Goal: Task Accomplishment & Management: Manage account settings

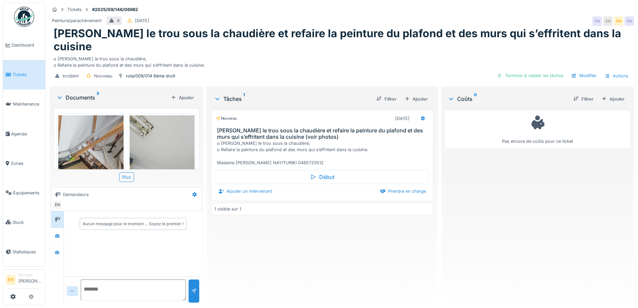
click at [480, 172] on div "Pas encore de coûts pour ce ticket" at bounding box center [537, 203] width 185 height 192
click at [388, 250] on div "Nouveau 08/09/2025 Reboucher le trou sous la chaudière et refaire la peinture d…" at bounding box center [321, 203] width 221 height 192
click at [285, 68] on div "Incident Nouveau rola/009/014 6ème droit Terminer & valider les tâches Modifier…" at bounding box center [342, 75] width 584 height 15
click at [333, 68] on div "Incident Nouveau rola/009/014 6ème droit Terminer & valider les tâches Modifier…" at bounding box center [342, 75] width 584 height 15
click at [356, 53] on div "o Reboucher le trou sous la chaudière, o Refaire la peinture du plafond et des …" at bounding box center [342, 60] width 576 height 15
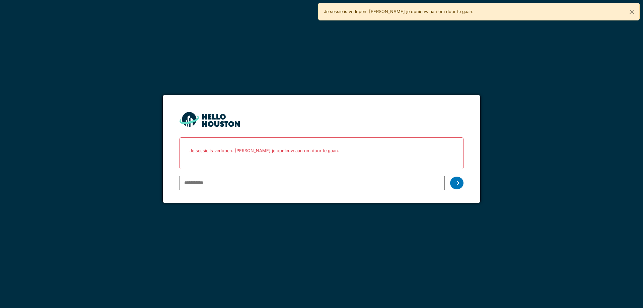
click at [457, 180] on icon at bounding box center [456, 182] width 5 height 5
type input "**********"
click at [455, 183] on icon at bounding box center [456, 182] width 5 height 5
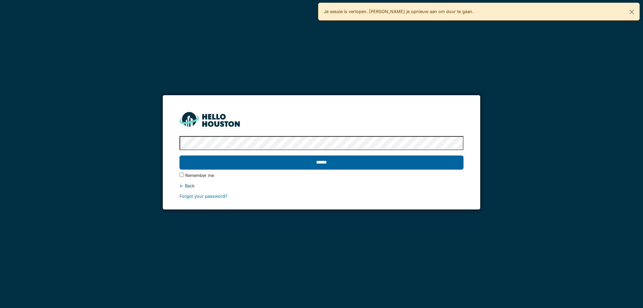
click at [325, 159] on input "******" at bounding box center [321, 162] width 284 height 14
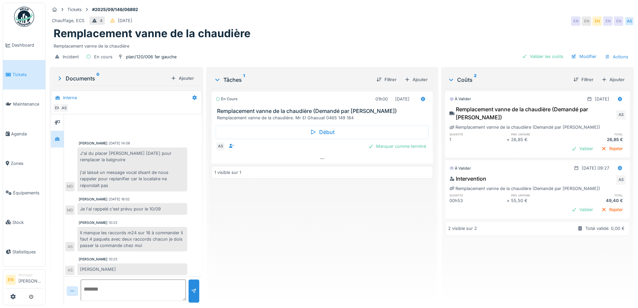
scroll to position [1, 0]
click at [346, 269] on div "En cours 01h00 [DATE] Remplacement vanne de la chaudière (Demandé par Anouar) R…" at bounding box center [321, 194] width 221 height 212
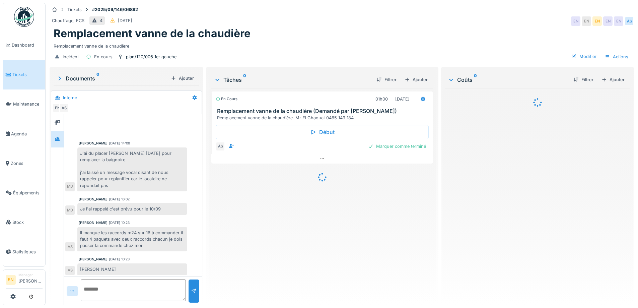
scroll to position [2, 0]
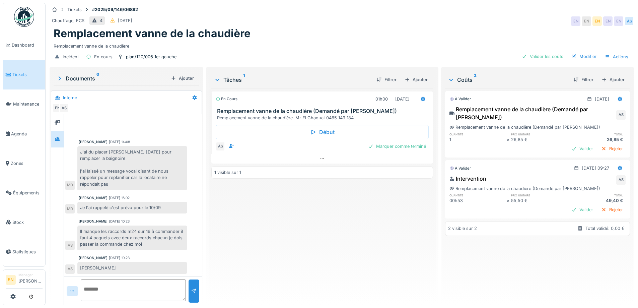
click at [362, 258] on div "En cours 01h00 [DATE] Remplacement vanne de la chaudière (Demandé par Anouar) R…" at bounding box center [321, 194] width 221 height 212
click at [362, 258] on div "En cours 01h00 10/09/2025 Remplacement vanne de la chaudière (Demandé par Anoua…" at bounding box center [321, 194] width 221 height 212
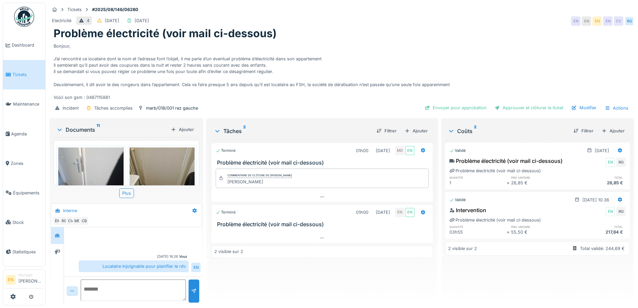
scroll to position [148, 0]
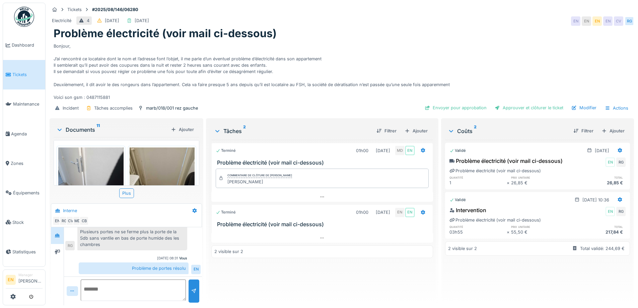
click at [394, 44] on div "Bonjour, J’ai rencontré ce locataire dont le nom et l’adresse font l’objet, il …" at bounding box center [342, 70] width 576 height 61
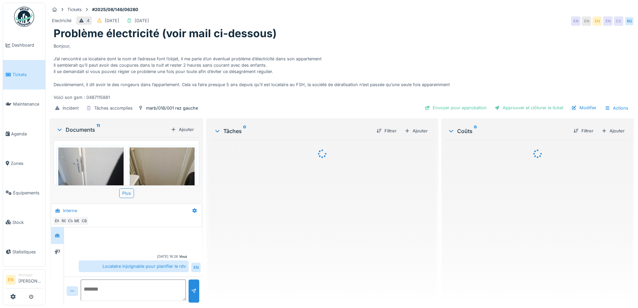
scroll to position [149, 0]
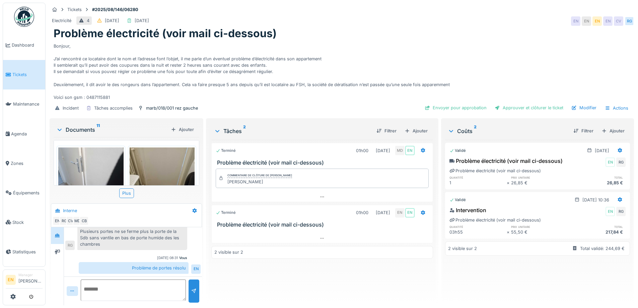
click at [305, 277] on div "Terminé 01h00 08/08/2025 MD EN Problème électricité (voir mail ci-dessous) Comm…" at bounding box center [321, 220] width 221 height 160
click at [387, 21] on div "Electricité 4 11/08/2025 13/08/2025 EN EN EN EN CV RG" at bounding box center [342, 21] width 584 height 12
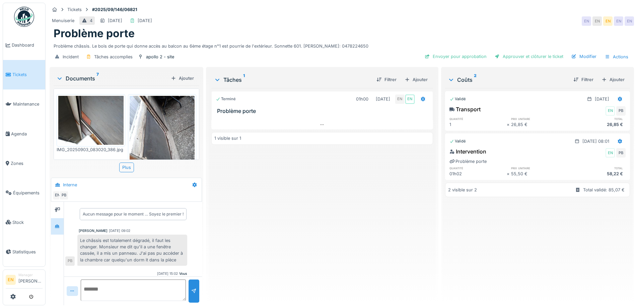
scroll to position [22, 0]
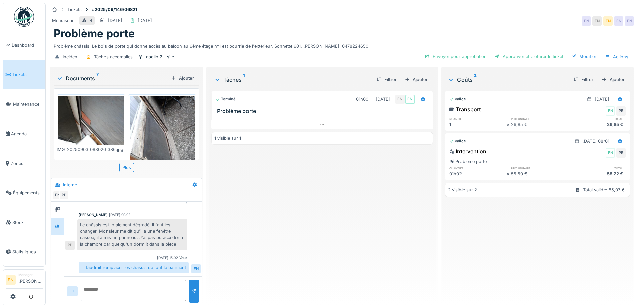
click at [373, 214] on div "Terminé 01h00 03/09/2025 EN EN Problème porte 1 visible sur 1" at bounding box center [321, 194] width 221 height 212
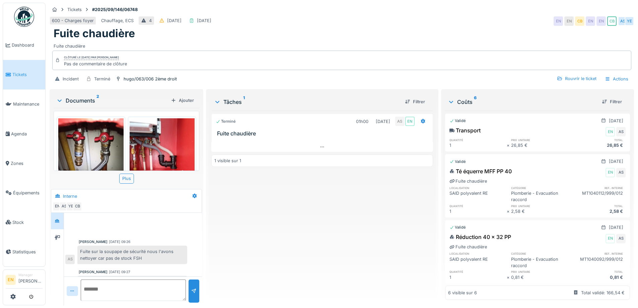
scroll to position [119, 0]
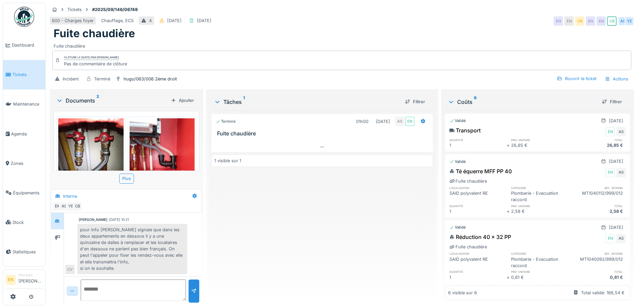
click at [255, 229] on div "Terminé 01h00 [DATE] AS EN Fuite chaudière 1 visible sur 1" at bounding box center [321, 204] width 221 height 189
click at [327, 31] on div "Fuite chaudière" at bounding box center [342, 33] width 576 height 13
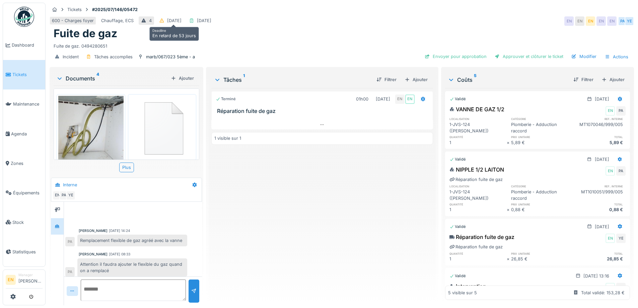
scroll to position [2, 0]
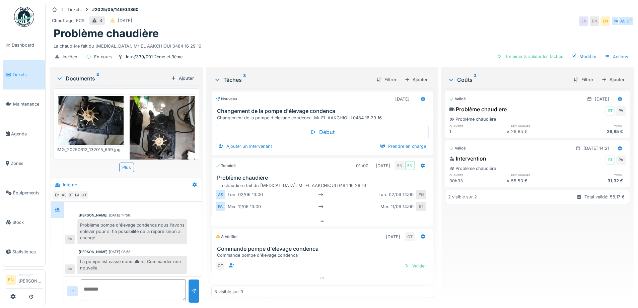
scroll to position [16, 0]
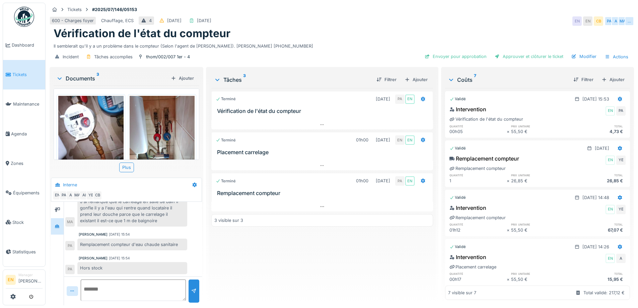
scroll to position [158, 0]
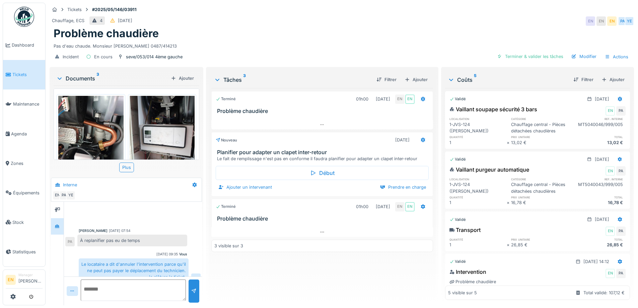
scroll to position [96, 0]
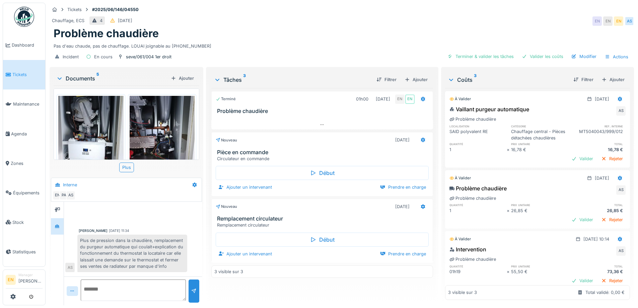
scroll to position [41, 0]
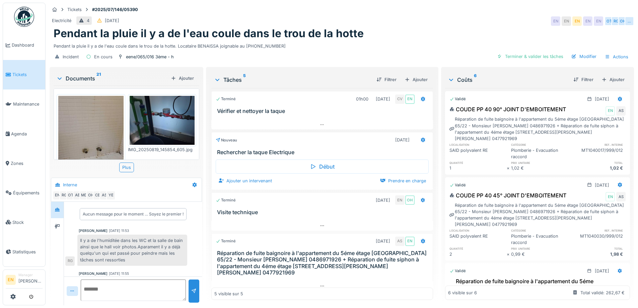
scroll to position [20, 0]
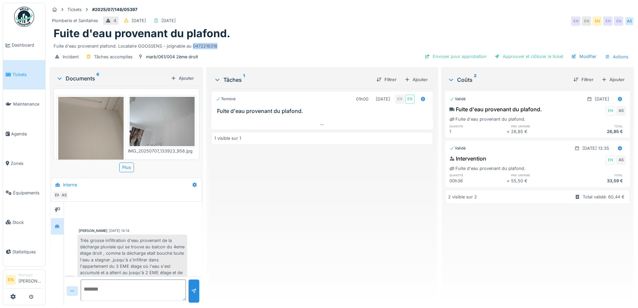
scroll to position [223, 0]
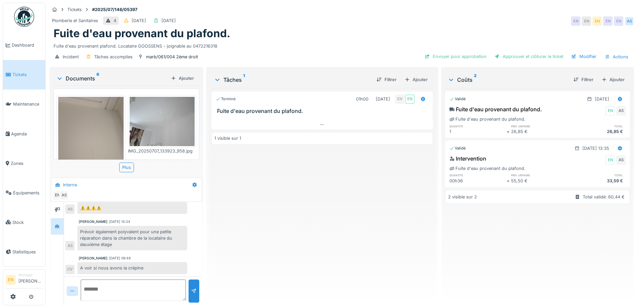
click at [239, 258] on div "Terminé 01h00 07/07/2025 CV EN Fuite d'eau provenant du plafond. 1 visible sur 1" at bounding box center [321, 194] width 221 height 212
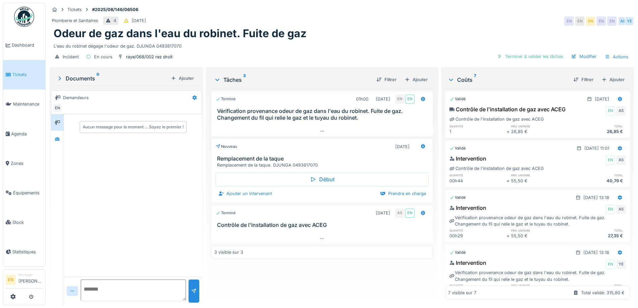
click at [143, 231] on div "Aucun message pour le moment … Soyez le premier !" at bounding box center [133, 195] width 138 height 162
click at [59, 138] on icon at bounding box center [57, 139] width 5 height 4
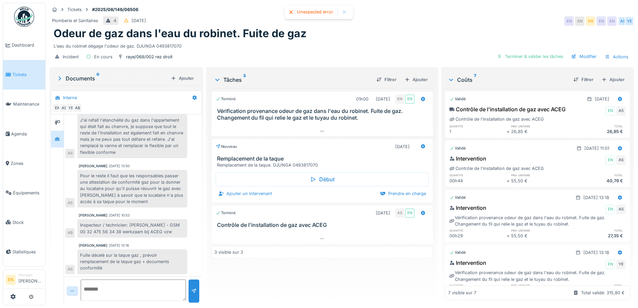
click at [156, 261] on div "Fuite décelé sur la taque gaz , prévoir remplacement de la taque gaz + document…" at bounding box center [132, 261] width 110 height 25
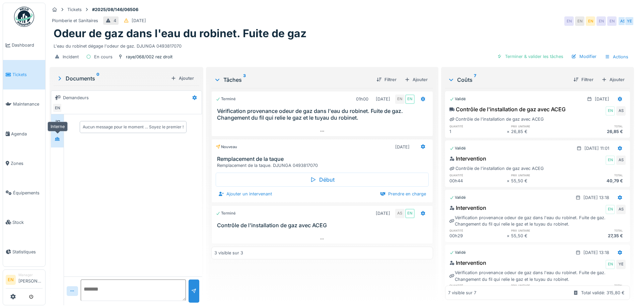
click at [56, 141] on div at bounding box center [57, 139] width 5 height 6
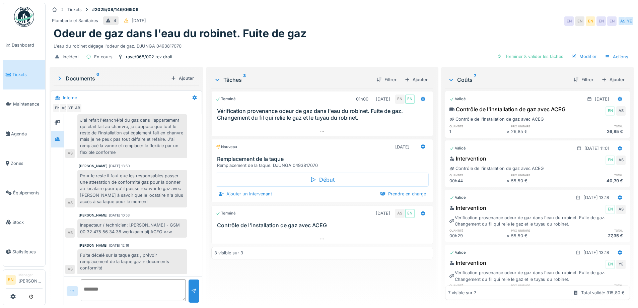
click at [167, 251] on div "Fuite décelé sur la taque gaz , prévoir remplacement de la taque gaz + document…" at bounding box center [132, 261] width 110 height 25
click at [283, 275] on div "Terminé 01h00 [DATE] EN EN Vérification provenance odeur de gaz dans l'eau du r…" at bounding box center [321, 194] width 221 height 212
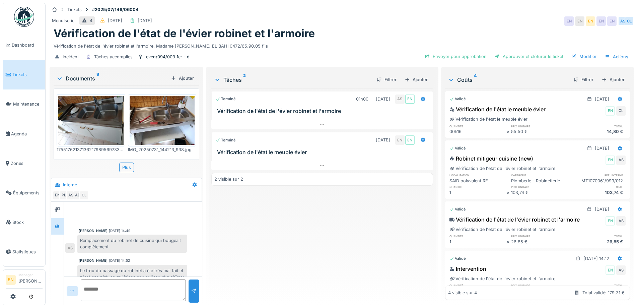
scroll to position [69, 0]
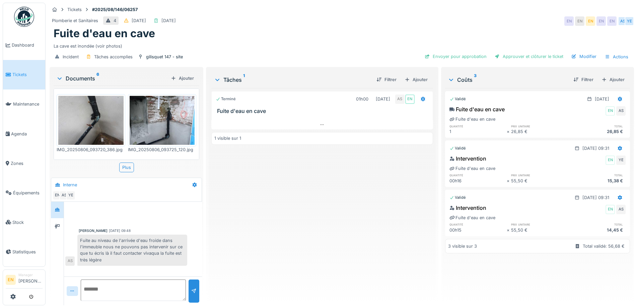
scroll to position [160, 0]
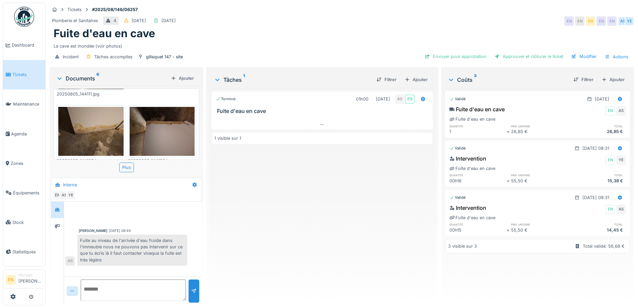
click at [347, 31] on div "Fuite d'eau en cave" at bounding box center [342, 33] width 576 height 13
click at [338, 255] on div "Terminé 01h00 06/08/2025 AS EN Fuite d'eau en cave 1 visible sur 1" at bounding box center [321, 194] width 221 height 212
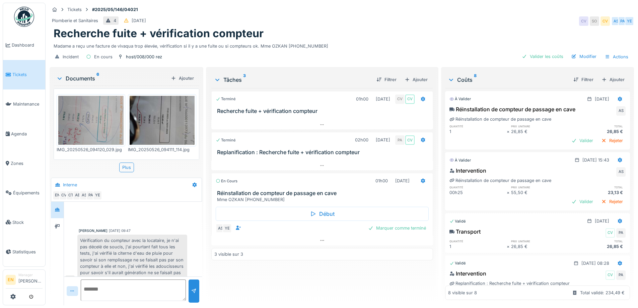
scroll to position [286, 0]
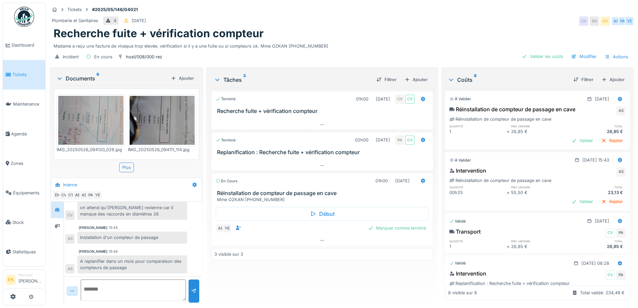
click at [401, 29] on div "Recherche fuite + vérification compteur" at bounding box center [342, 33] width 576 height 13
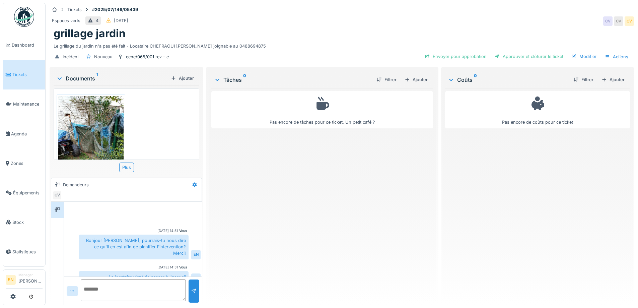
scroll to position [33, 0]
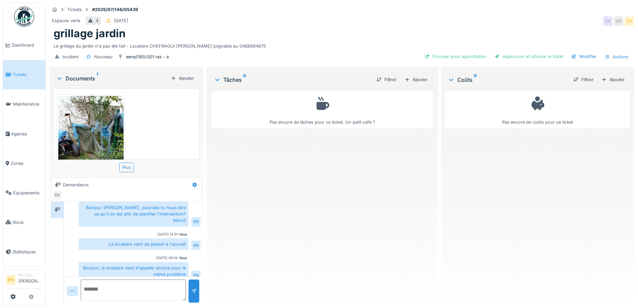
click at [287, 196] on div "Pas encore de tâches pour ce ticket. Un petit café ?" at bounding box center [321, 194] width 221 height 212
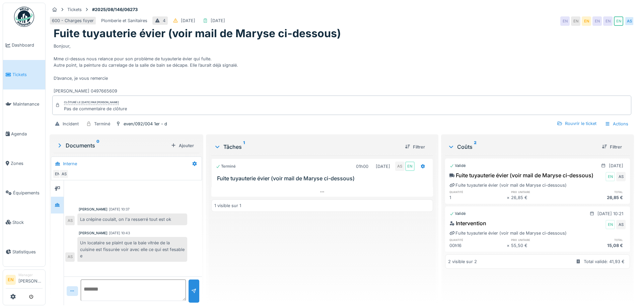
click at [277, 71] on div "Bonjour, Mme ci-dessus nous relance pour son problème de tuyauterie évier qui f…" at bounding box center [342, 67] width 576 height 54
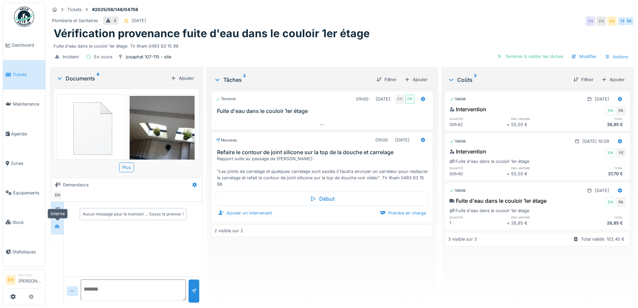
click at [60, 227] on icon at bounding box center [57, 226] width 5 height 4
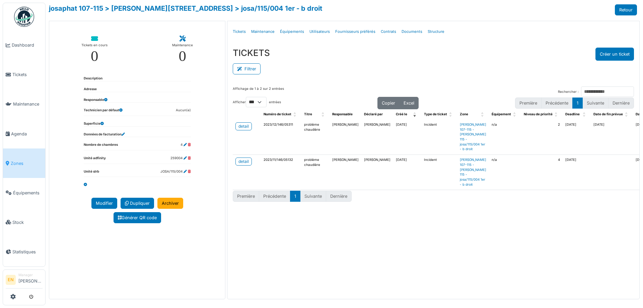
select select "***"
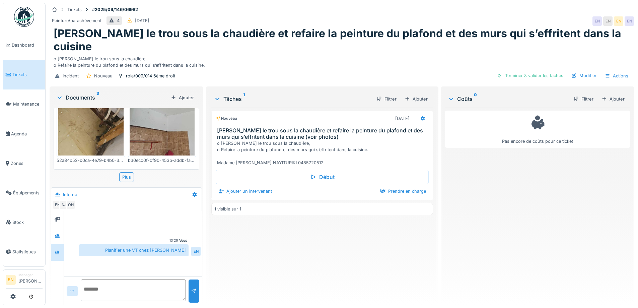
scroll to position [165, 0]
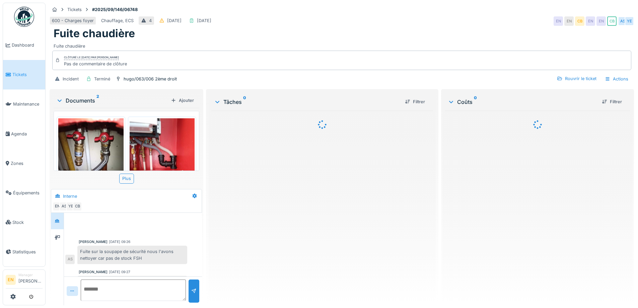
scroll to position [119, 0]
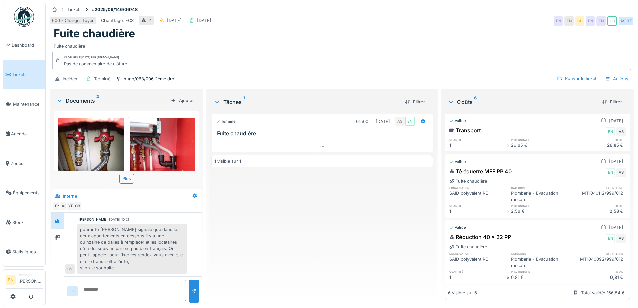
click at [211, 245] on div "Terminé 01h00 28/08/2025 AS EN Fuite chaudière 1 visible sur 1" at bounding box center [321, 204] width 221 height 189
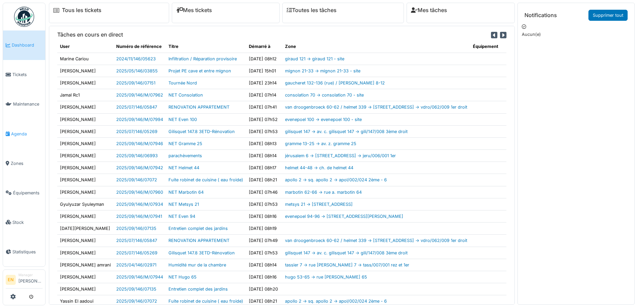
click at [19, 131] on span "Agenda" at bounding box center [26, 134] width 31 height 6
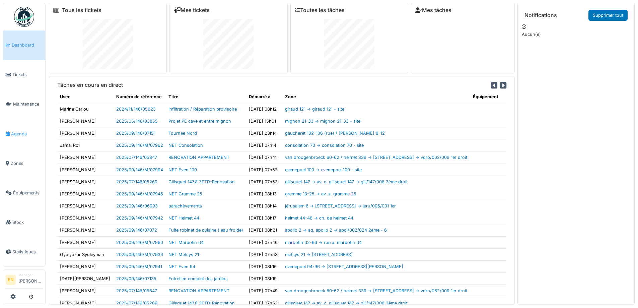
click at [19, 131] on span "Agenda" at bounding box center [26, 134] width 31 height 6
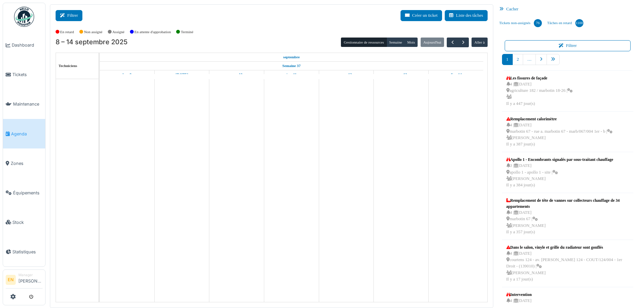
click at [64, 17] on icon at bounding box center [63, 15] width 7 height 4
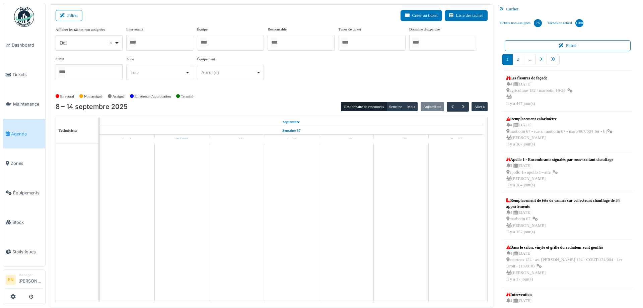
click at [253, 44] on div at bounding box center [230, 43] width 67 height 16
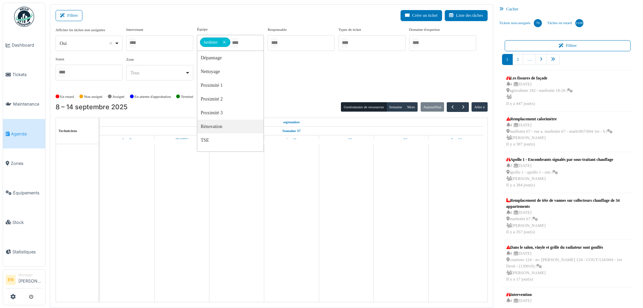
click at [303, 91] on div "En retard Non assigné Assigné En attente d'approbation Terminé" at bounding box center [272, 96] width 432 height 11
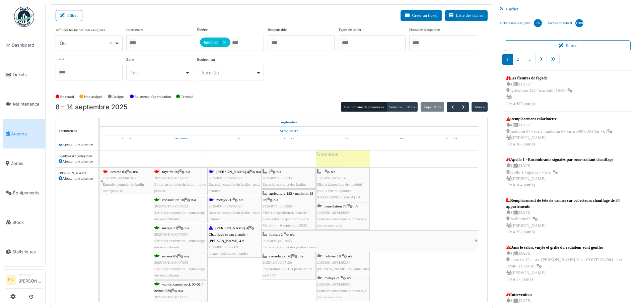
click at [345, 209] on div "consolation 70 | n/a 2025/09/146/M/08053 Sortir les conteneurs + ramassage des …" at bounding box center [343, 216] width 52 height 26
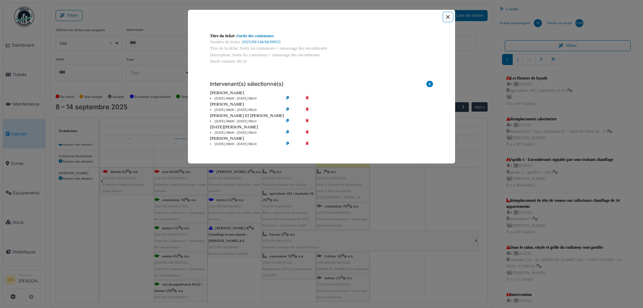
click at [450, 19] on button "Close" at bounding box center [447, 16] width 9 height 9
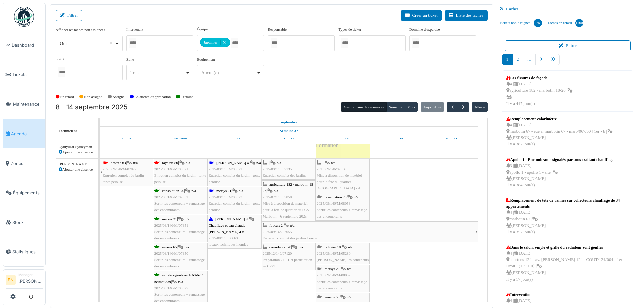
scroll to position [636, 0]
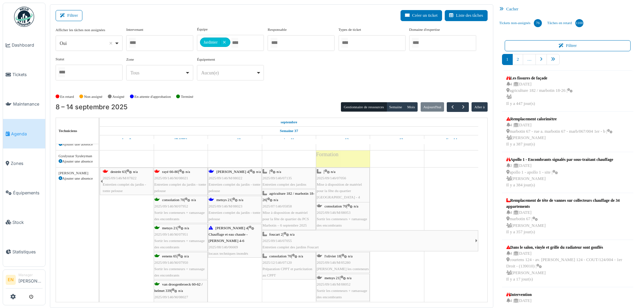
click at [335, 214] on div "consolation 70 | n/a 2025/09/146/M/08053 Sortir les conteneurs + ramassage des …" at bounding box center [343, 216] width 52 height 26
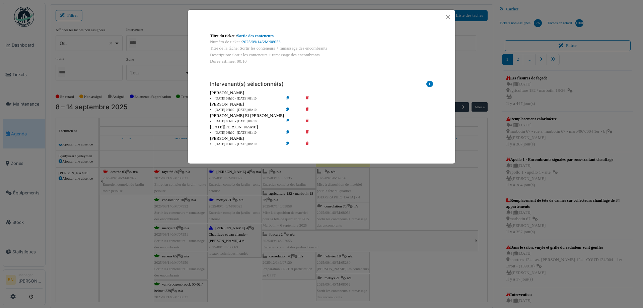
click at [309, 109] on icon at bounding box center [311, 109] width 19 height 5
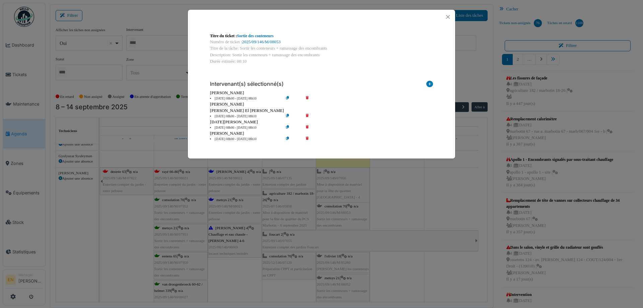
click at [307, 128] on icon at bounding box center [311, 127] width 19 height 5
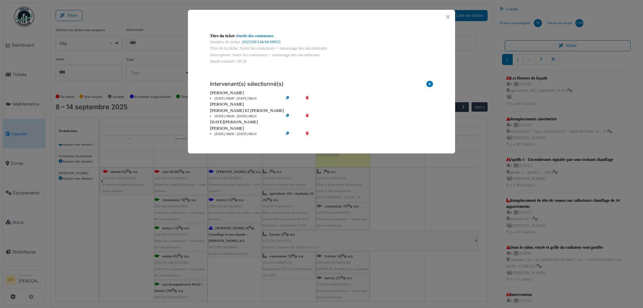
click at [307, 133] on icon at bounding box center [311, 134] width 19 height 5
click at [307, 135] on icon at bounding box center [311, 134] width 19 height 5
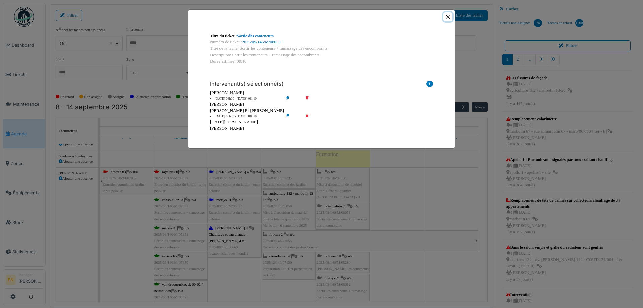
click at [449, 18] on button "Close" at bounding box center [447, 16] width 9 height 9
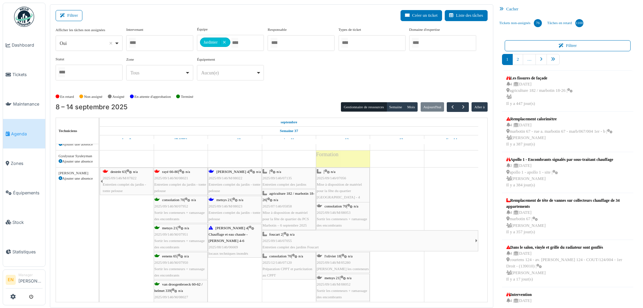
click at [457, 74] on div "Afficher les tâches non assignées *** Oui Remove item Oui Non Intervenant Abdel…" at bounding box center [272, 55] width 432 height 59
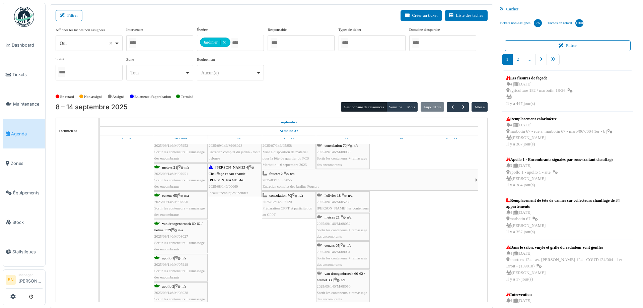
scroll to position [703, 0]
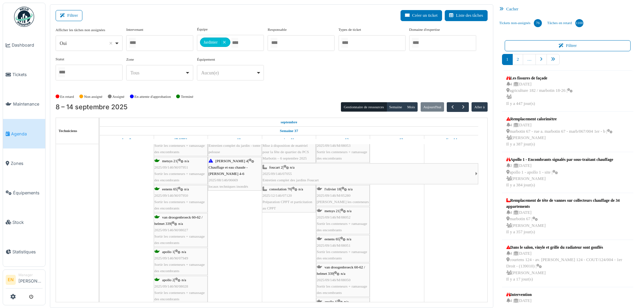
click at [333, 193] on span "2025/09/146/M/05280" at bounding box center [334, 195] width 34 height 4
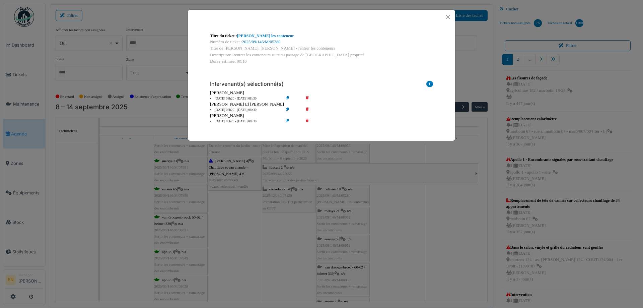
click at [289, 121] on icon at bounding box center [292, 121] width 19 height 5
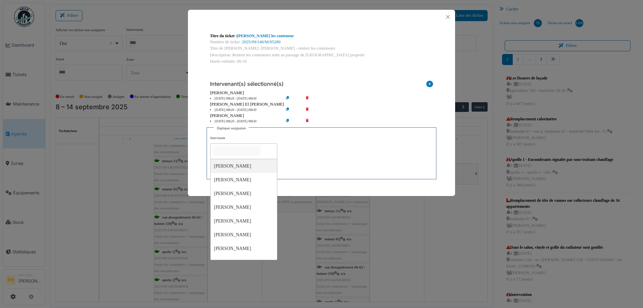
click at [252, 151] on input "null" at bounding box center [237, 151] width 48 height 10
type input "*******"
click at [327, 155] on div "**********" at bounding box center [321, 156] width 222 height 40
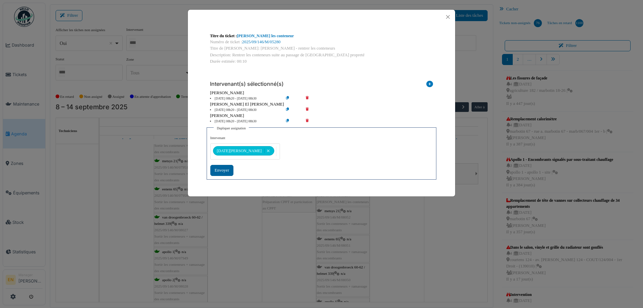
click at [225, 173] on div "Envoyer" at bounding box center [221, 170] width 23 height 11
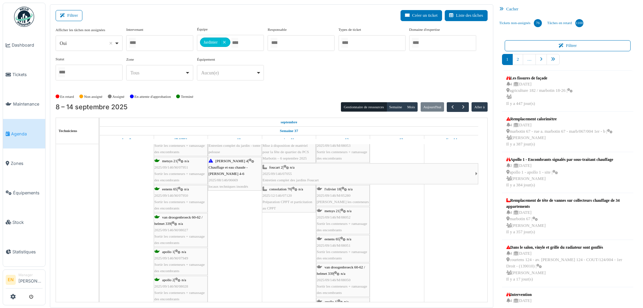
click at [335, 199] on div "l'olivier 18 | n/a 2025/09/146/M/05280 Olivier - Rentrer les conteneurs" at bounding box center [343, 195] width 52 height 19
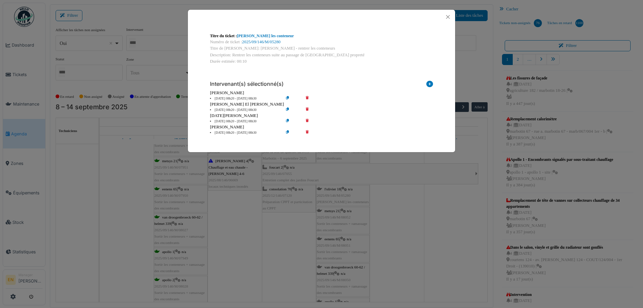
click at [308, 99] on icon at bounding box center [311, 98] width 19 height 5
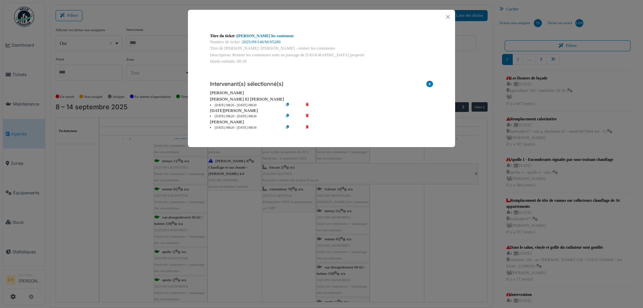
click at [305, 105] on icon at bounding box center [311, 105] width 19 height 5
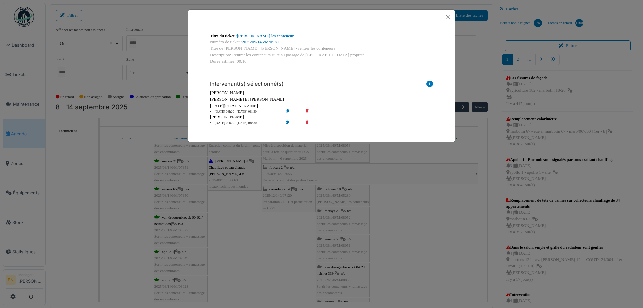
click at [306, 121] on icon at bounding box center [311, 123] width 19 height 5
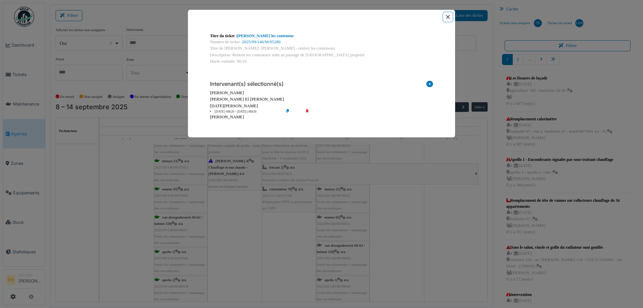
click at [449, 19] on button "Close" at bounding box center [447, 16] width 9 height 9
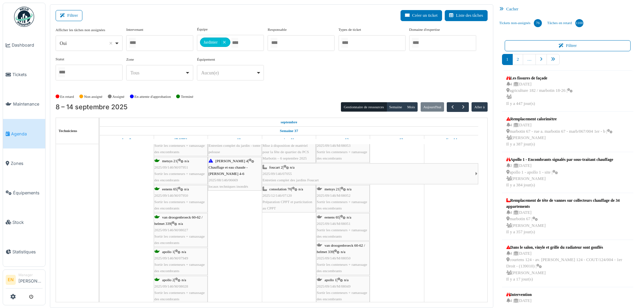
click at [333, 203] on div "metsys 21 | n/a 2025/09/146/M/08052 Sortir les conteneurs + ramassage des encom…" at bounding box center [343, 199] width 52 height 26
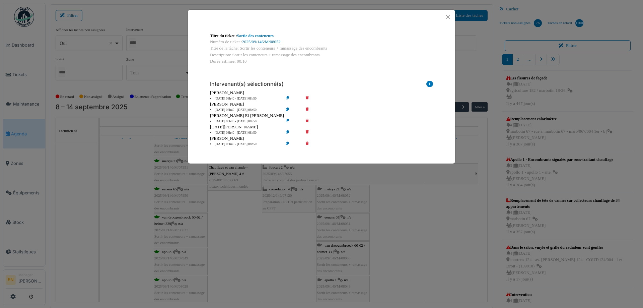
click at [307, 108] on icon at bounding box center [311, 109] width 19 height 5
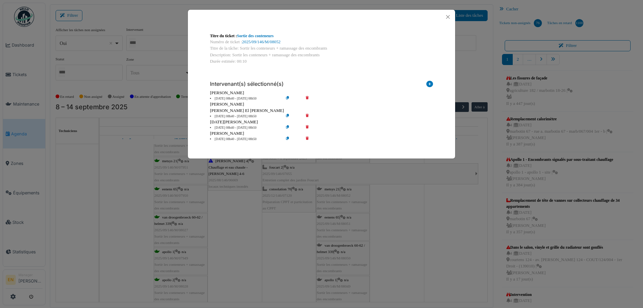
click at [306, 128] on icon at bounding box center [311, 127] width 19 height 5
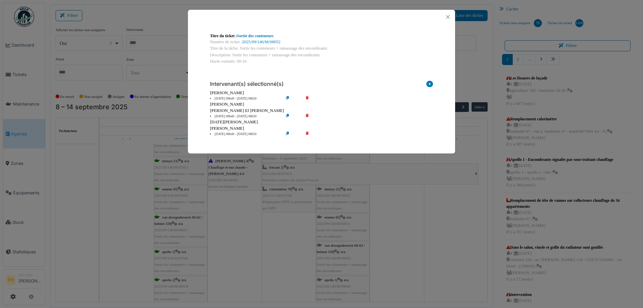
click at [308, 134] on icon at bounding box center [311, 134] width 19 height 5
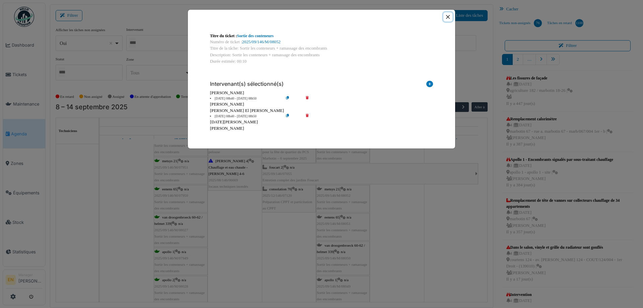
click at [448, 17] on button "Close" at bounding box center [447, 16] width 9 height 9
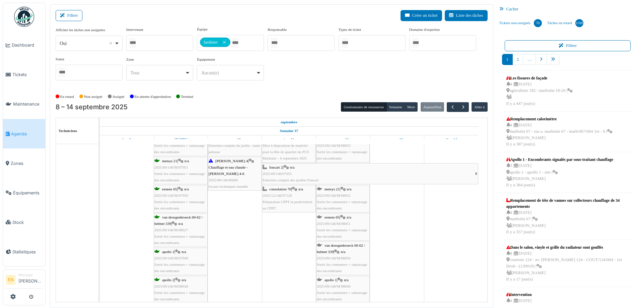
click at [337, 201] on span "Sortir les conteneurs + ramassage des encombrants" at bounding box center [342, 205] width 50 height 10
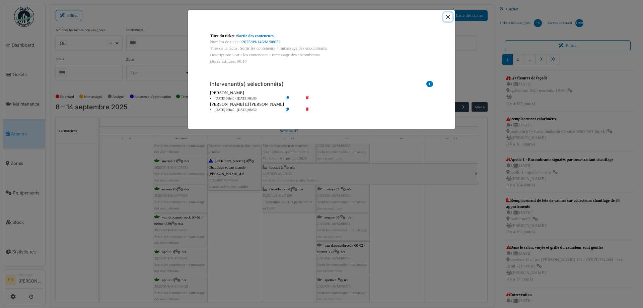
click at [449, 18] on button "Close" at bounding box center [447, 16] width 9 height 9
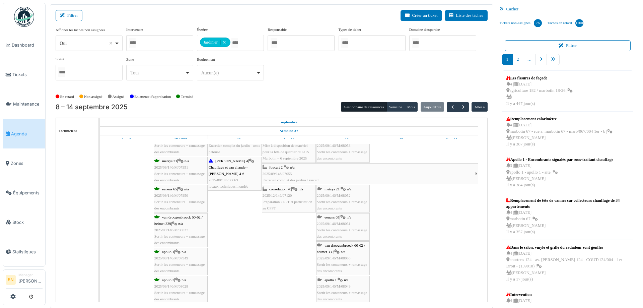
click at [337, 224] on span "2025/09/146/M/08051" at bounding box center [334, 223] width 34 height 4
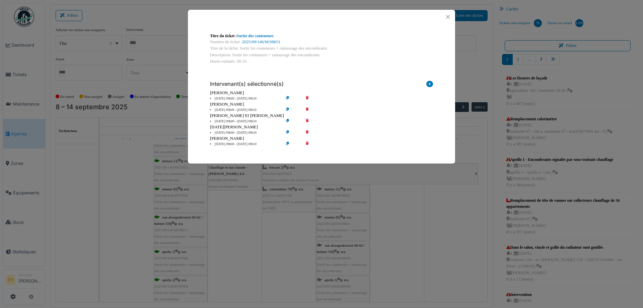
click at [306, 109] on icon at bounding box center [311, 109] width 19 height 5
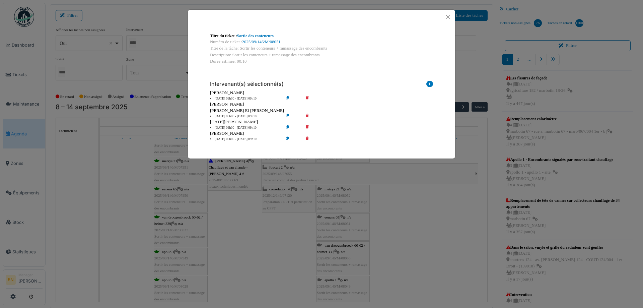
click at [307, 127] on icon at bounding box center [311, 127] width 19 height 5
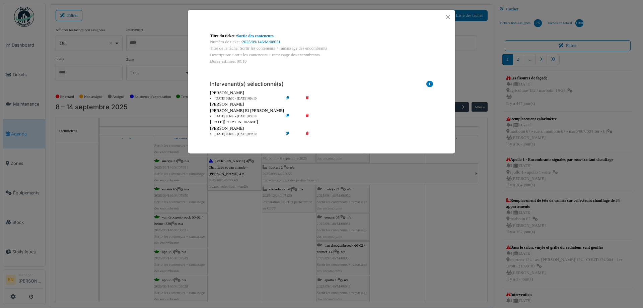
click at [306, 135] on icon at bounding box center [311, 134] width 19 height 5
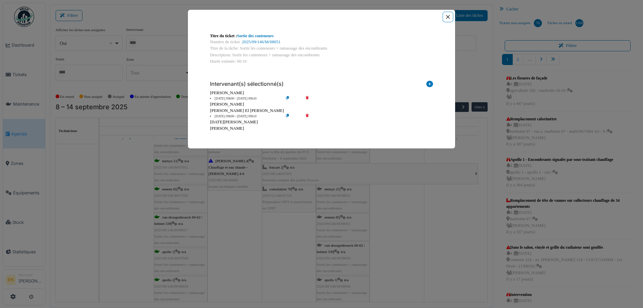
click at [448, 16] on button "Close" at bounding box center [447, 16] width 9 height 9
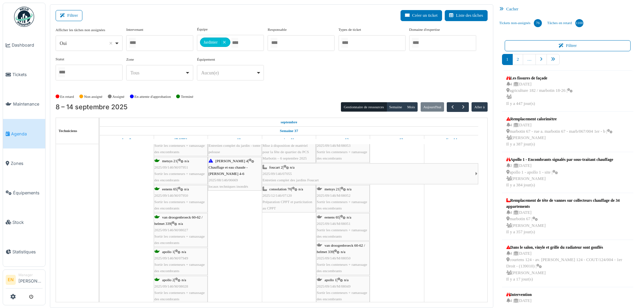
click at [342, 247] on div "van droogenbroeck 60-62 / helmet 339 | n/a 2025/09/146/M/08050 Sortir les conte…" at bounding box center [343, 258] width 52 height 32
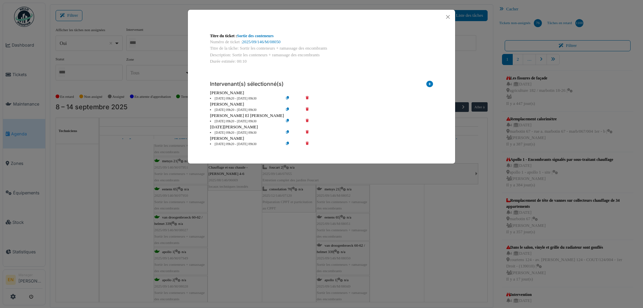
click at [309, 107] on icon at bounding box center [311, 109] width 19 height 5
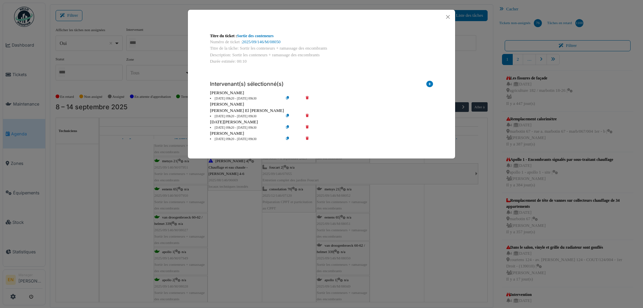
click at [308, 127] on icon at bounding box center [311, 127] width 19 height 5
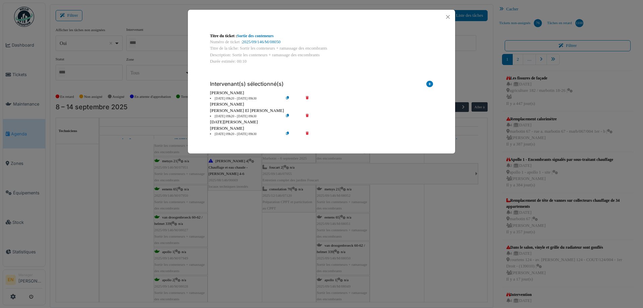
click at [306, 134] on icon at bounding box center [311, 134] width 19 height 5
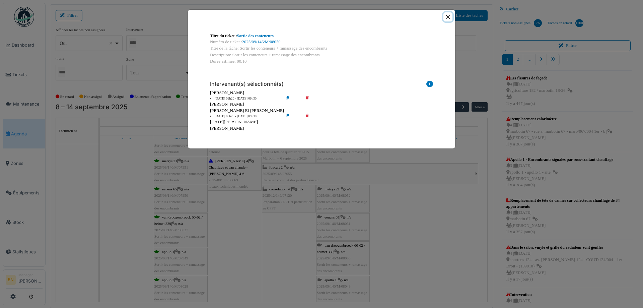
click at [446, 16] on button "Close" at bounding box center [447, 16] width 9 height 9
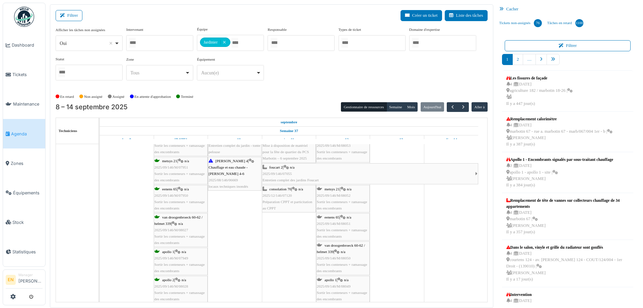
click at [339, 283] on div "apollo 1 | n/a 2025/09/146/M/08049 Sortir les conteneurs + ramassage des encomb…" at bounding box center [343, 290] width 52 height 26
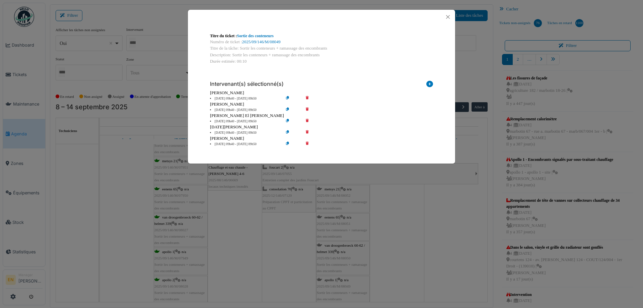
click at [307, 109] on icon at bounding box center [311, 109] width 19 height 5
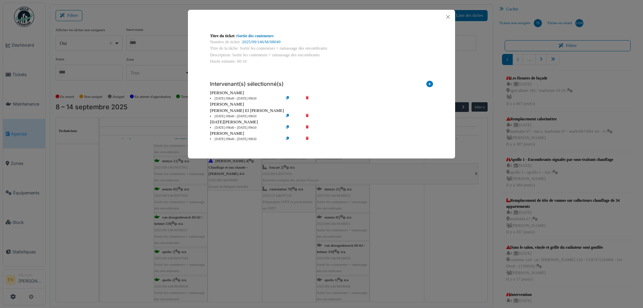
click at [306, 126] on icon at bounding box center [311, 127] width 19 height 5
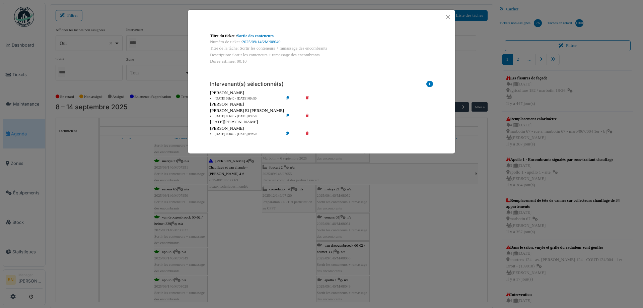
click at [308, 134] on icon at bounding box center [311, 134] width 19 height 5
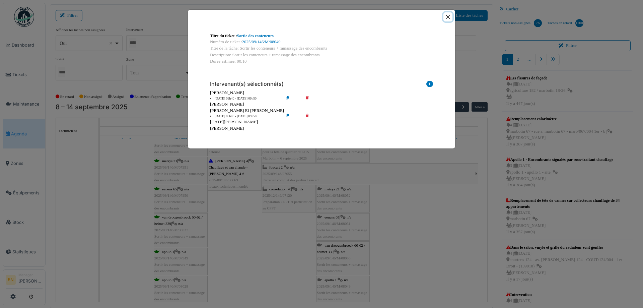
click at [449, 16] on button "Close" at bounding box center [447, 16] width 9 height 9
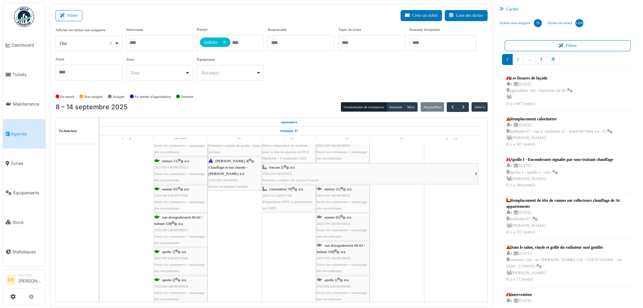
click at [336, 282] on div "apollo 1 | n/a 2025/09/146/M/08049 Sortir les conteneurs + ramassage des encomb…" at bounding box center [343, 290] width 52 height 26
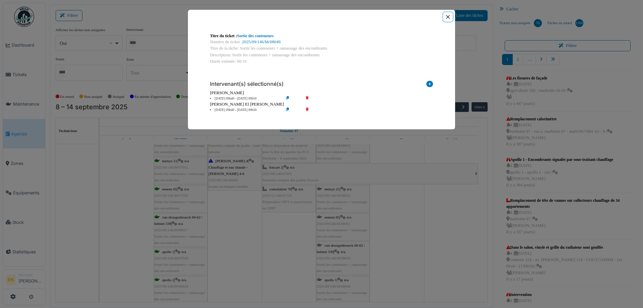
click at [446, 17] on button "Close" at bounding box center [447, 16] width 9 height 9
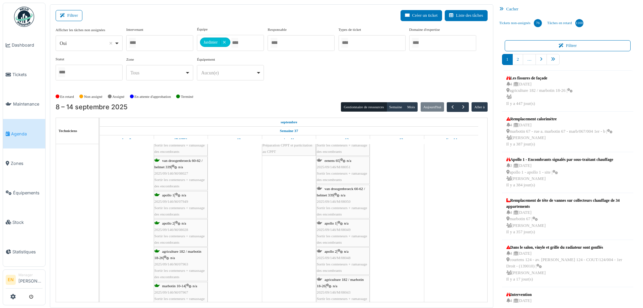
scroll to position [770, 0]
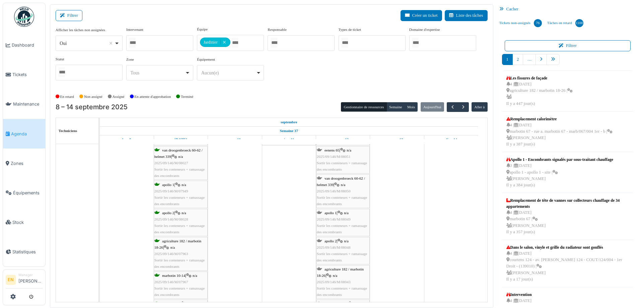
click at [334, 222] on div "apollo 1 | n/a 2025/09/146/M/08049 Sortir les conteneurs + ramassage des encomb…" at bounding box center [343, 223] width 52 height 26
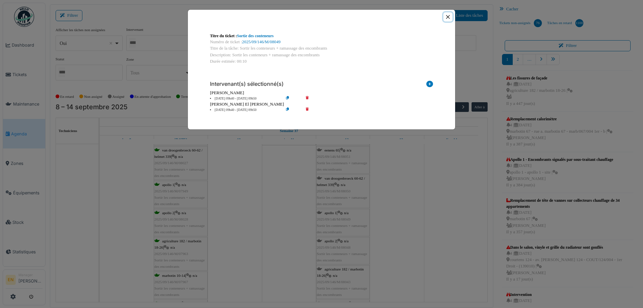
click at [450, 17] on button "Close" at bounding box center [447, 16] width 9 height 9
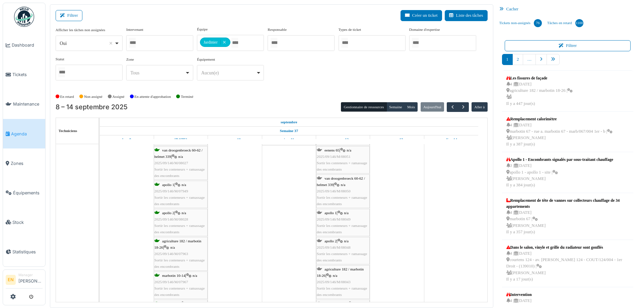
click at [345, 280] on span "2025/09/146/M/08043" at bounding box center [334, 282] width 34 height 4
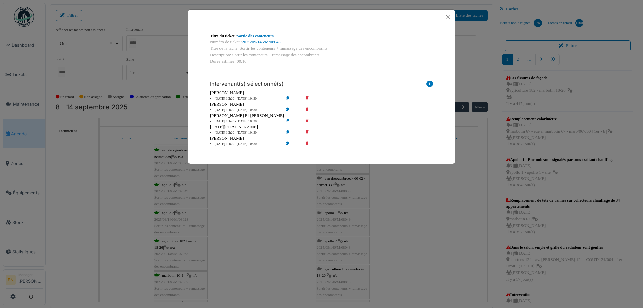
click at [307, 109] on icon at bounding box center [311, 109] width 19 height 5
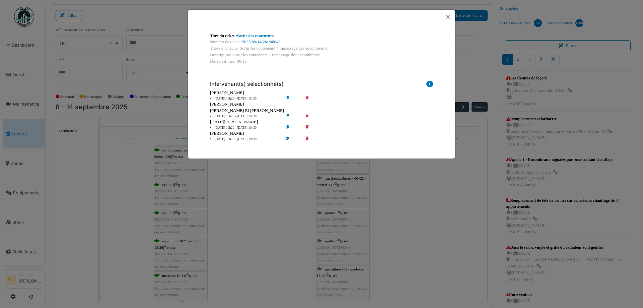
click at [308, 126] on icon at bounding box center [311, 127] width 19 height 5
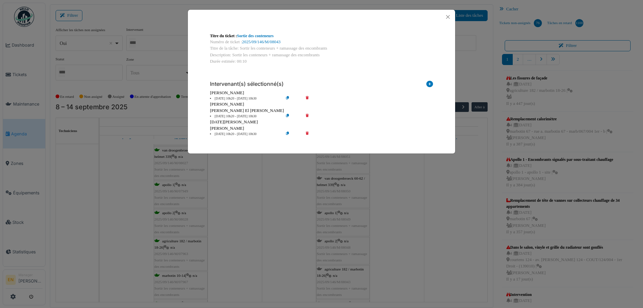
click at [309, 134] on icon at bounding box center [311, 134] width 19 height 5
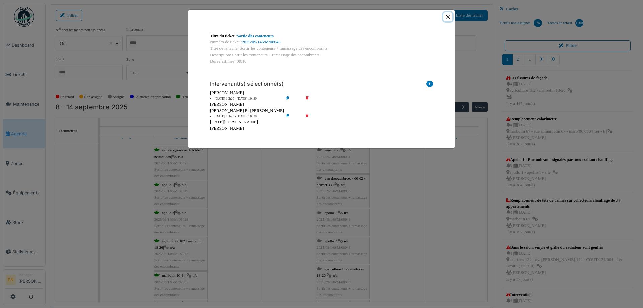
click at [448, 16] on button "Close" at bounding box center [447, 16] width 9 height 9
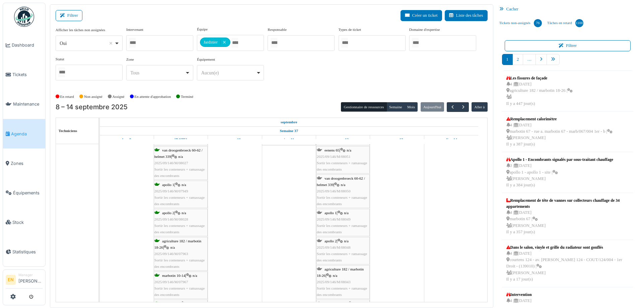
click at [338, 251] on span "Sortir les conteneurs + ramassage des encombrants" at bounding box center [342, 256] width 50 height 10
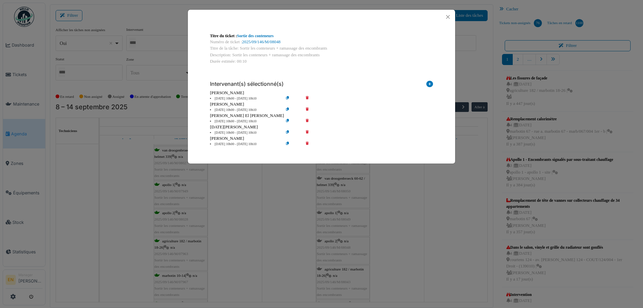
click at [309, 109] on icon at bounding box center [311, 109] width 19 height 5
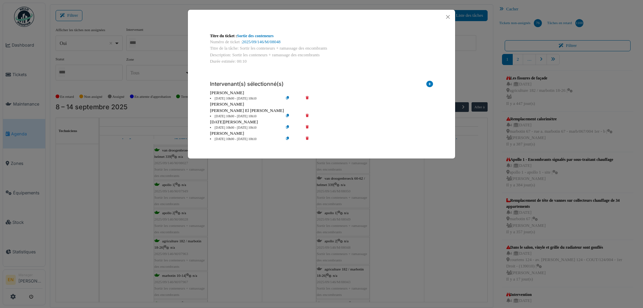
click at [307, 128] on icon at bounding box center [311, 127] width 19 height 5
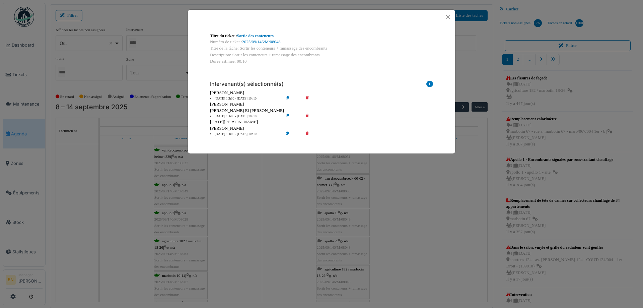
click at [306, 135] on icon at bounding box center [311, 134] width 19 height 5
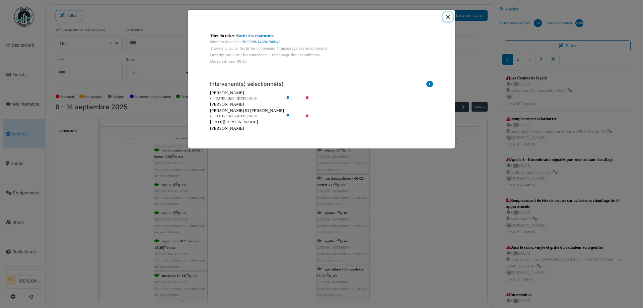
click at [449, 18] on button "Close" at bounding box center [447, 16] width 9 height 9
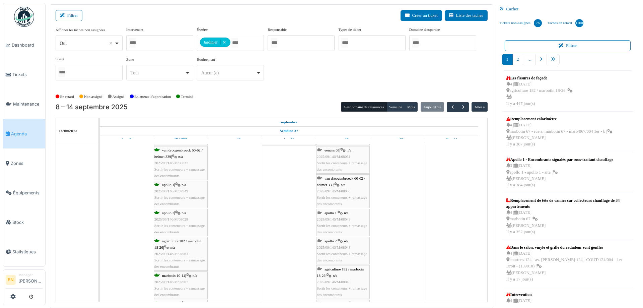
click at [337, 274] on span "n/a" at bounding box center [335, 275] width 5 height 4
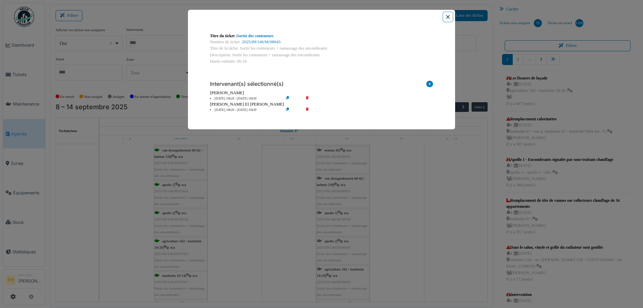
click at [447, 17] on button "Close" at bounding box center [447, 16] width 9 height 9
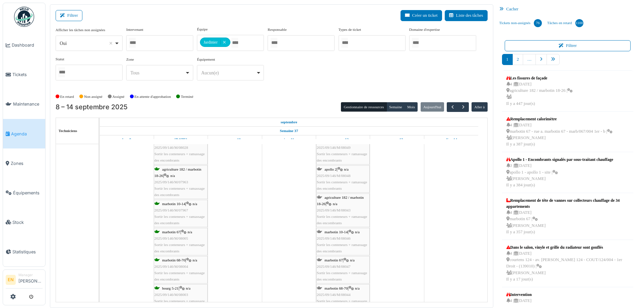
scroll to position [869, 0]
click at [341, 176] on div "agriculture 182 / marbotin 18-26 | n/a 2025/09/146/M/08043 Sortir les conteneur…" at bounding box center [343, 181] width 52 height 32
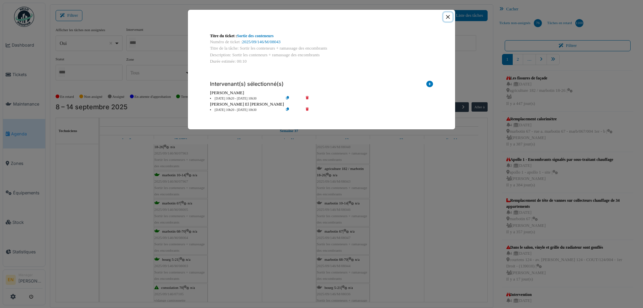
click at [447, 18] on button "Close" at bounding box center [447, 16] width 9 height 9
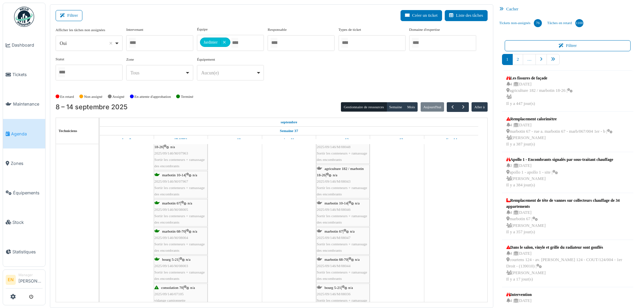
scroll to position [904, 0]
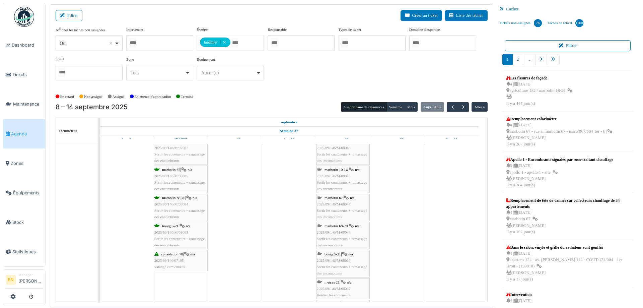
click at [335, 178] on div "marbotin 10-14 | n/a 2025/09/146/M/08046 Sortir les conteneurs + ramassage des …" at bounding box center [343, 179] width 52 height 26
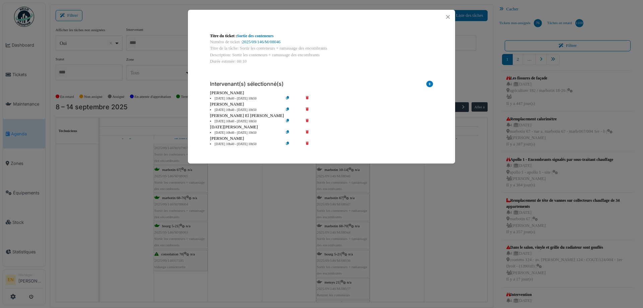
click at [308, 109] on icon at bounding box center [311, 109] width 19 height 5
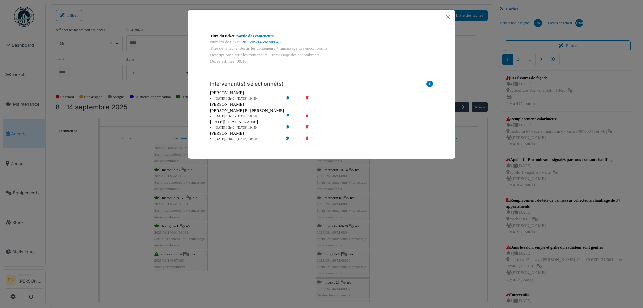
click at [307, 127] on icon at bounding box center [311, 127] width 19 height 5
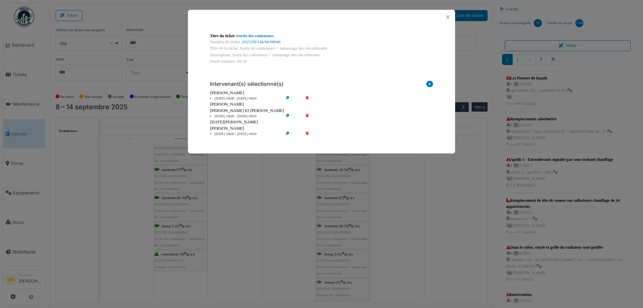
click at [307, 133] on icon at bounding box center [311, 134] width 19 height 5
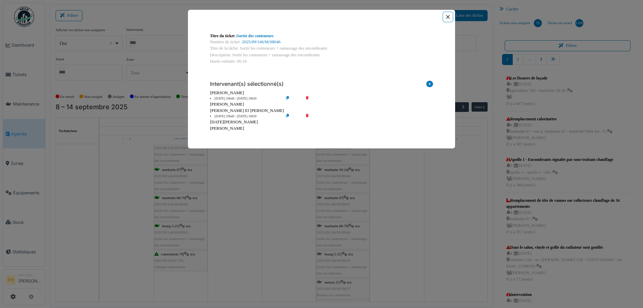
click at [447, 17] on button "Close" at bounding box center [447, 16] width 9 height 9
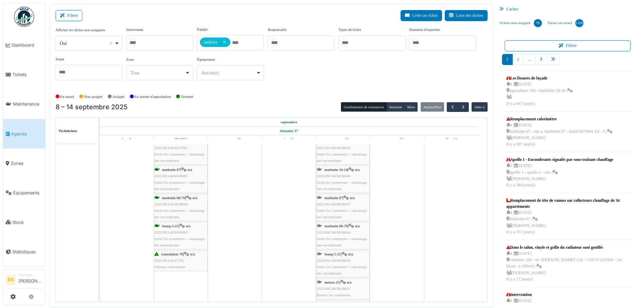
click at [339, 197] on span "marbotin 67" at bounding box center [333, 198] width 18 height 4
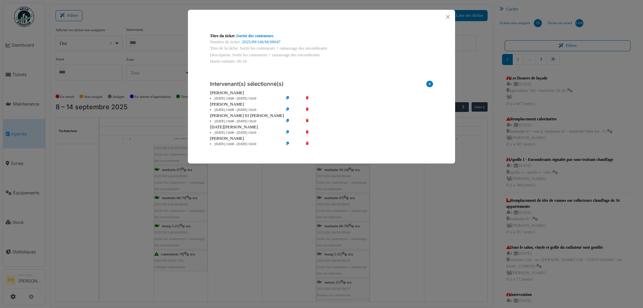
click at [307, 107] on icon at bounding box center [311, 109] width 19 height 5
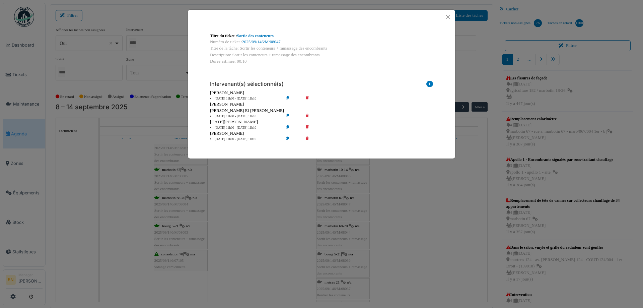
click at [305, 127] on icon at bounding box center [311, 127] width 19 height 5
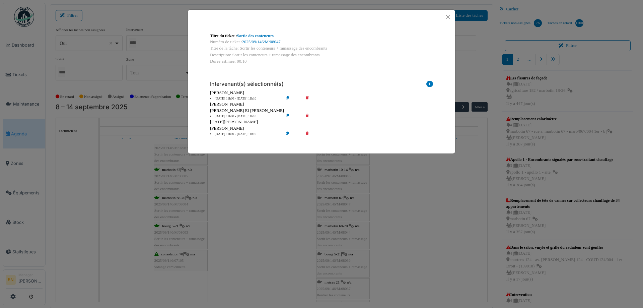
click at [308, 135] on icon at bounding box center [311, 134] width 19 height 5
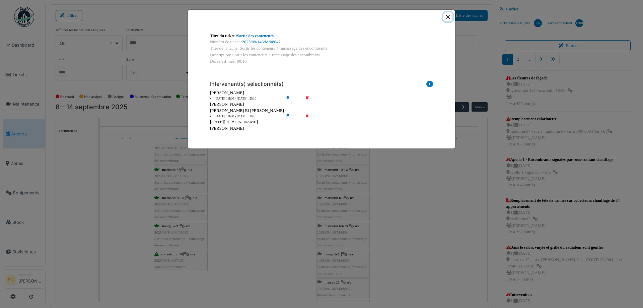
click at [447, 18] on button "Close" at bounding box center [447, 16] width 9 height 9
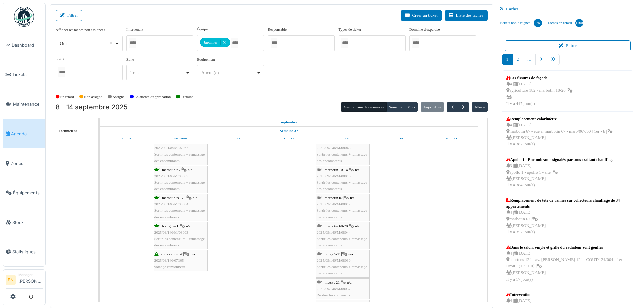
click at [335, 236] on span "Sortir les conteneurs + ramassage des encombrants" at bounding box center [342, 241] width 50 height 10
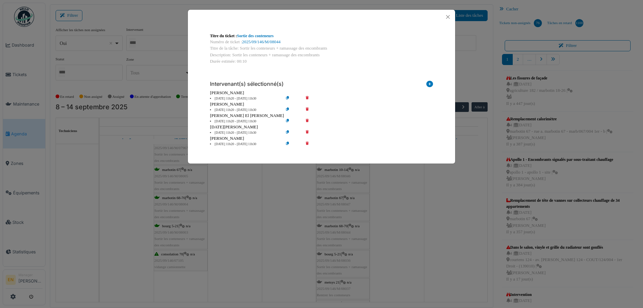
click at [308, 109] on icon at bounding box center [311, 109] width 19 height 5
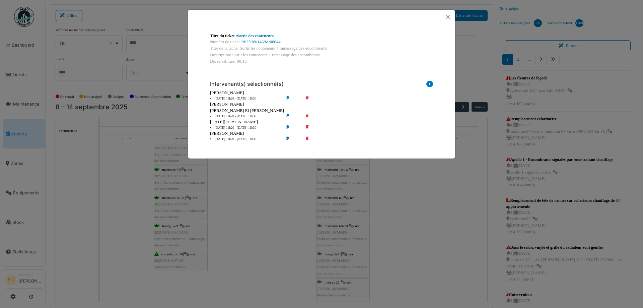
click at [306, 128] on icon at bounding box center [311, 127] width 19 height 5
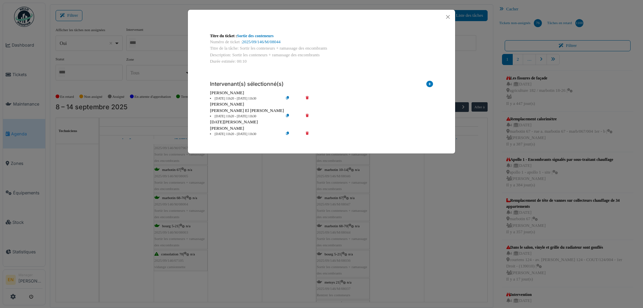
click at [307, 133] on icon at bounding box center [311, 134] width 19 height 5
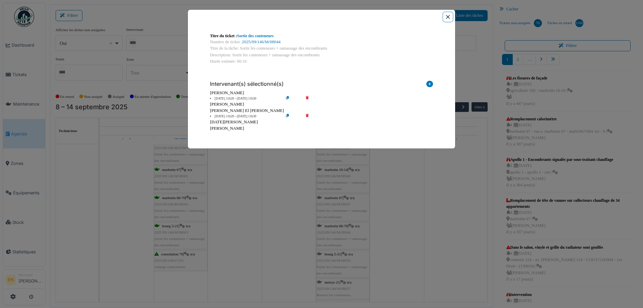
click at [449, 17] on button "Close" at bounding box center [447, 16] width 9 height 9
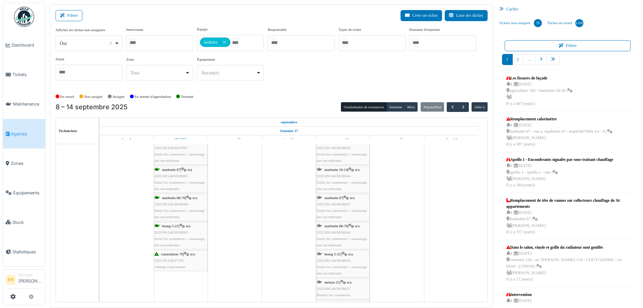
click at [338, 259] on span "2025/09/146/M/08036" at bounding box center [334, 260] width 34 height 4
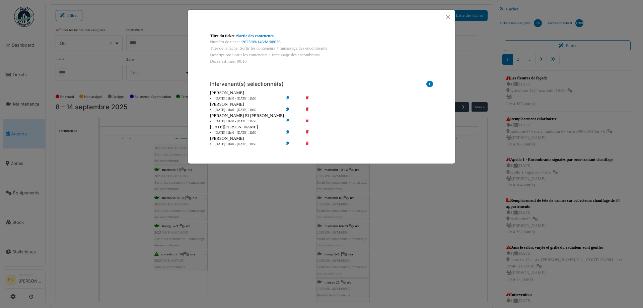
click at [309, 110] on icon at bounding box center [311, 109] width 19 height 5
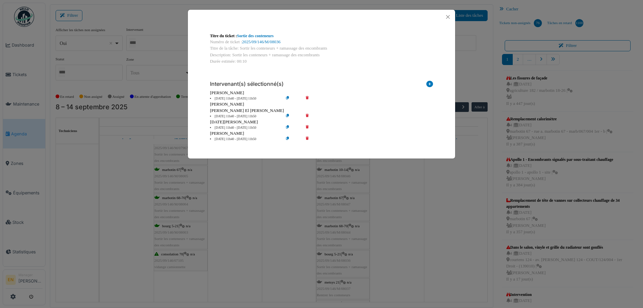
click at [307, 128] on icon at bounding box center [311, 127] width 19 height 5
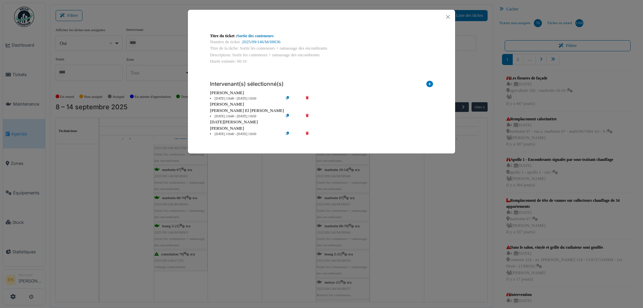
click at [307, 134] on icon at bounding box center [311, 134] width 19 height 5
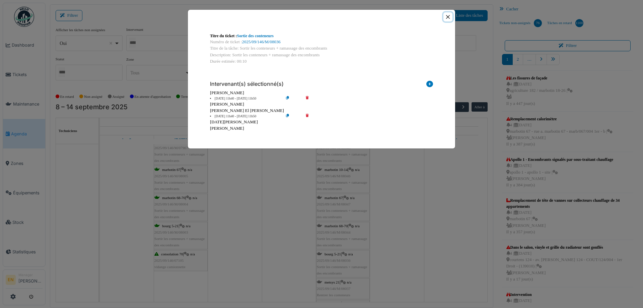
click at [446, 17] on button "Close" at bounding box center [447, 16] width 9 height 9
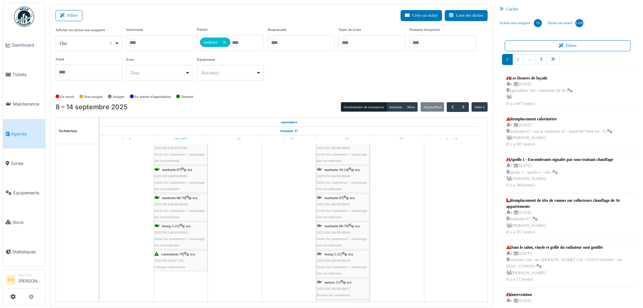
click at [336, 266] on span "Sortir les conteneurs + ramassage des encombrants" at bounding box center [342, 269] width 50 height 10
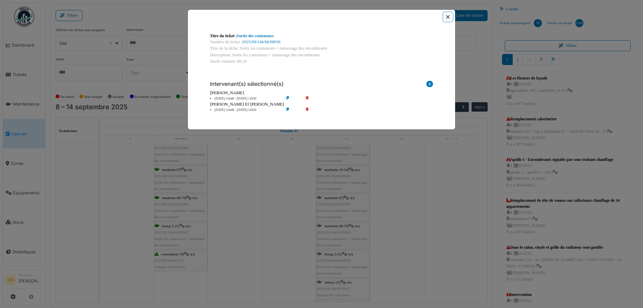
click at [448, 16] on button "Close" at bounding box center [447, 16] width 9 height 9
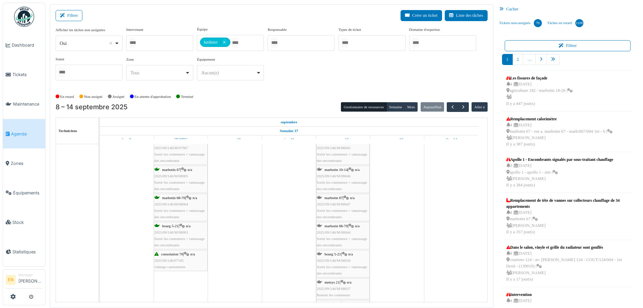
click at [334, 285] on div "metsys 21 | n/a 2025/09/146/M/08037 Rentrer les conteneurs" at bounding box center [343, 288] width 52 height 19
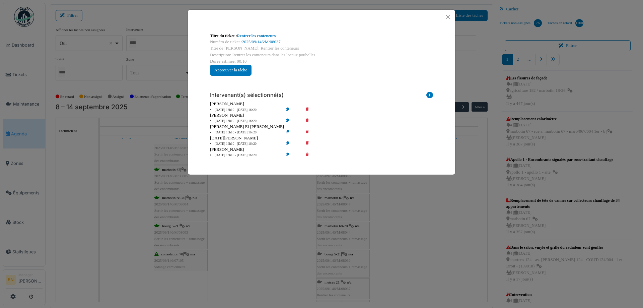
click at [308, 120] on icon at bounding box center [311, 121] width 19 height 5
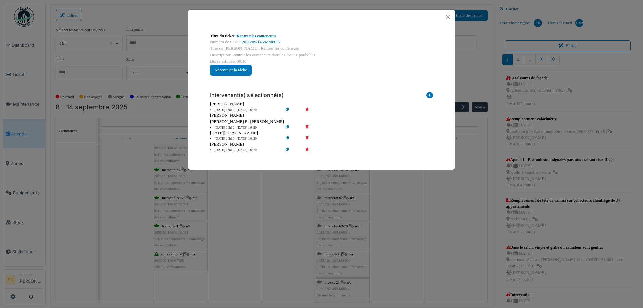
click at [307, 138] on icon at bounding box center [311, 138] width 19 height 5
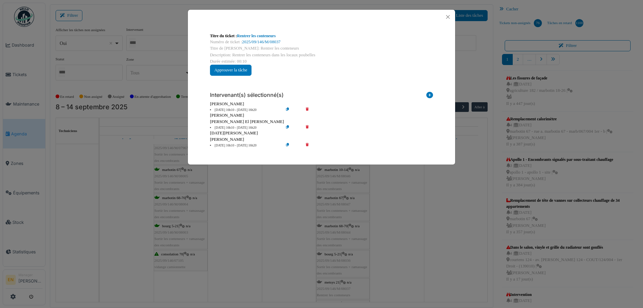
click at [307, 146] on icon at bounding box center [311, 145] width 19 height 5
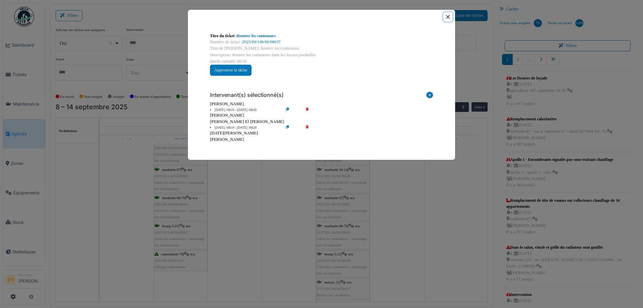
click at [446, 17] on button "Close" at bounding box center [447, 16] width 9 height 9
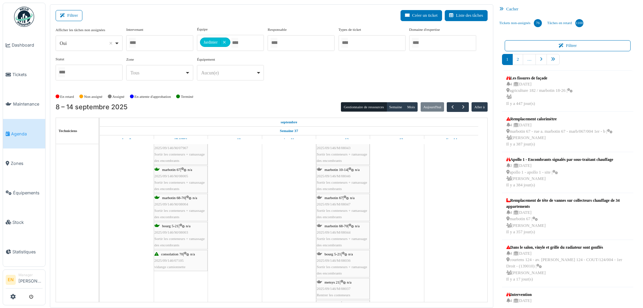
click at [332, 285] on div "metsys 21 | n/a 2025/09/146/M/08037 Rentrer les conteneurs" at bounding box center [343, 288] width 52 height 19
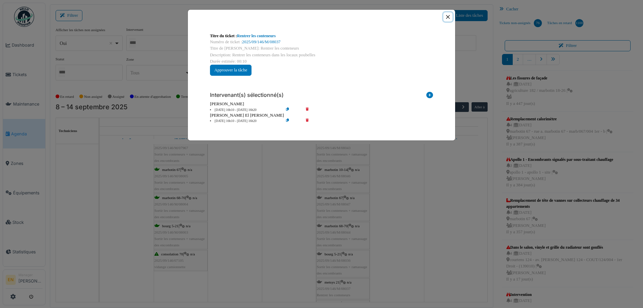
click at [449, 18] on button "Close" at bounding box center [447, 16] width 9 height 9
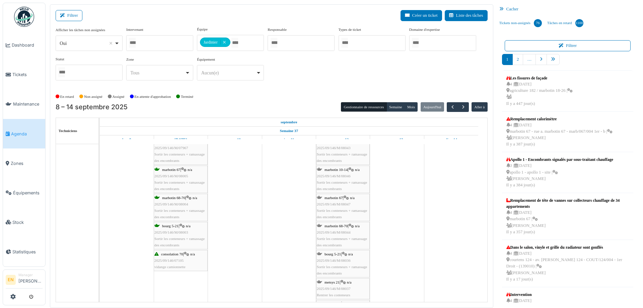
click at [343, 291] on div "metsys 21 | n/a 2025/09/146/M/08037 Rentrer les conteneurs" at bounding box center [343, 288] width 52 height 19
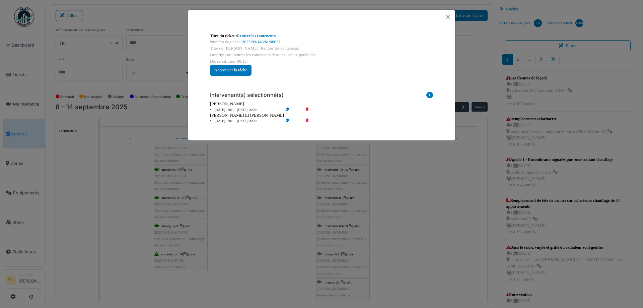
click at [287, 118] on div "Mohamed El kadiri" at bounding box center [321, 115] width 223 height 6
click at [286, 120] on icon at bounding box center [292, 121] width 19 height 5
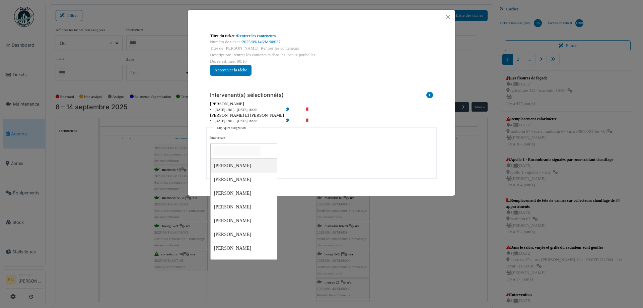
click at [249, 150] on input "null" at bounding box center [237, 151] width 48 height 10
type input "*****"
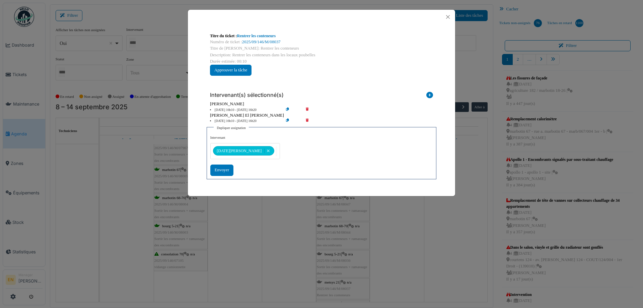
click at [310, 160] on div "**********" at bounding box center [321, 155] width 222 height 40
click at [226, 171] on div "Envoyer" at bounding box center [221, 169] width 23 height 11
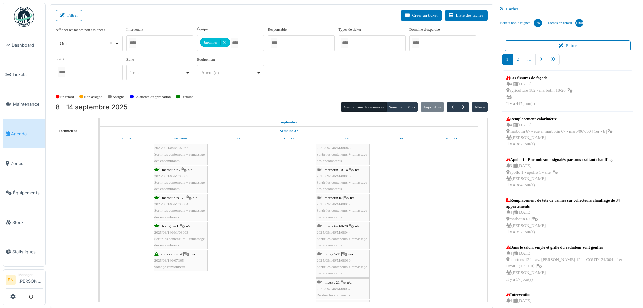
click at [336, 263] on div "bourg 5-21 | n/a 2025/09/146/M/08036 Sortir les conteneurs + ramassage des enco…" at bounding box center [343, 264] width 52 height 26
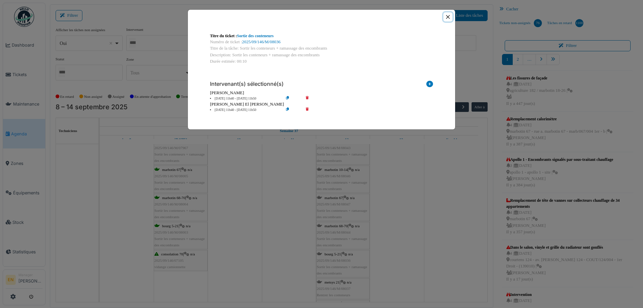
click at [450, 16] on button "Close" at bounding box center [447, 16] width 9 height 9
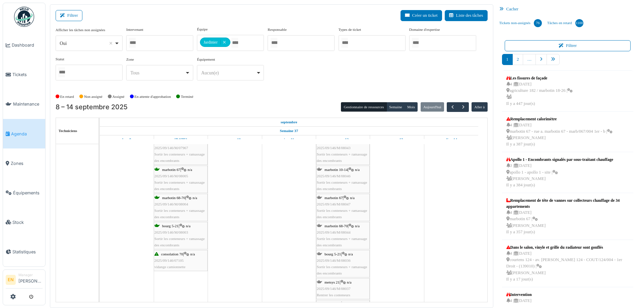
click at [338, 283] on span "metsys 21" at bounding box center [331, 282] width 15 height 4
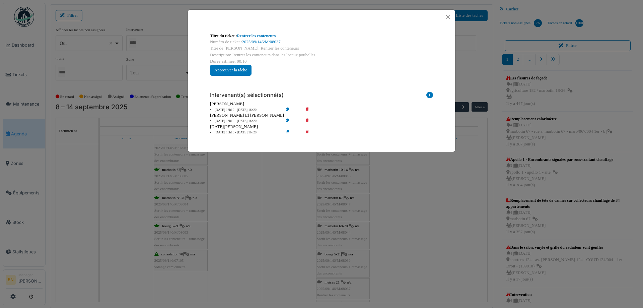
click at [306, 108] on icon at bounding box center [311, 109] width 19 height 5
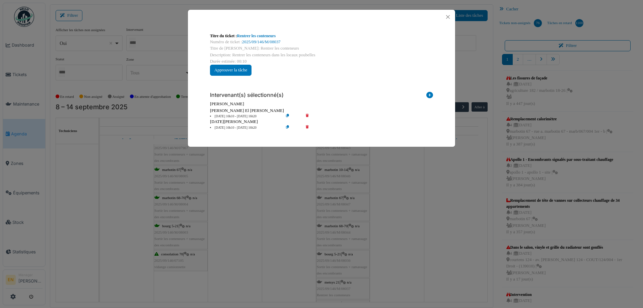
click at [307, 114] on icon at bounding box center [311, 116] width 19 height 5
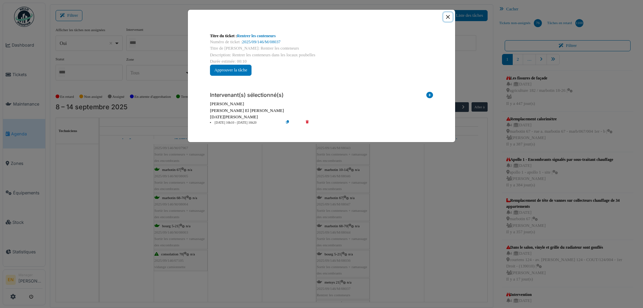
click at [449, 17] on button "Close" at bounding box center [447, 16] width 9 height 9
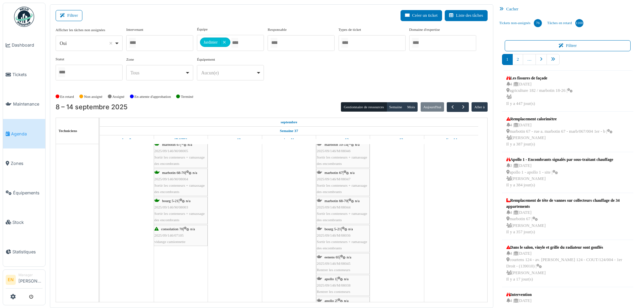
scroll to position [937, 0]
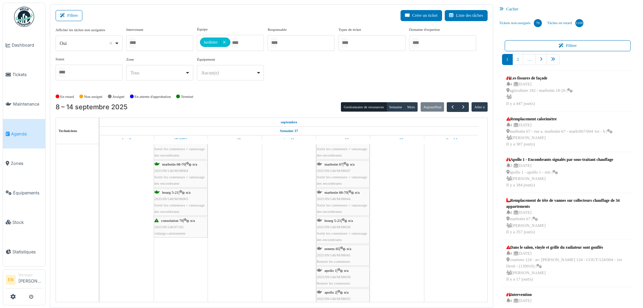
click at [340, 254] on span "2025/09/146/M/08045" at bounding box center [334, 255] width 34 height 4
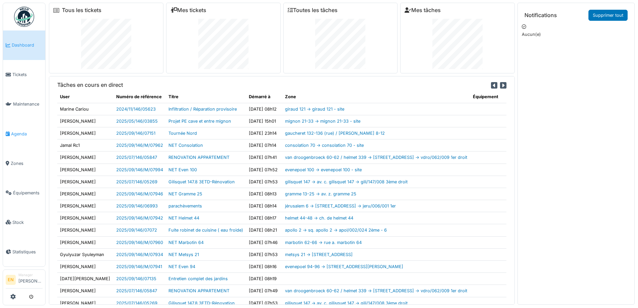
click at [22, 131] on span "Agenda" at bounding box center [26, 134] width 31 height 6
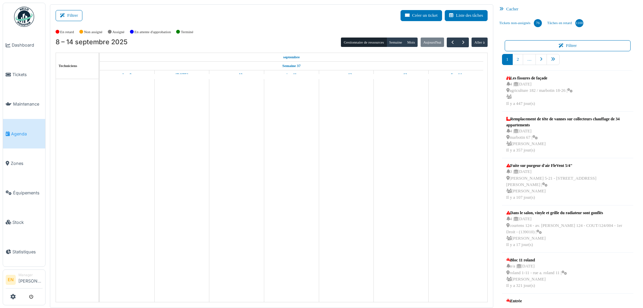
click at [78, 13] on button "Filtrer" at bounding box center [69, 15] width 27 height 11
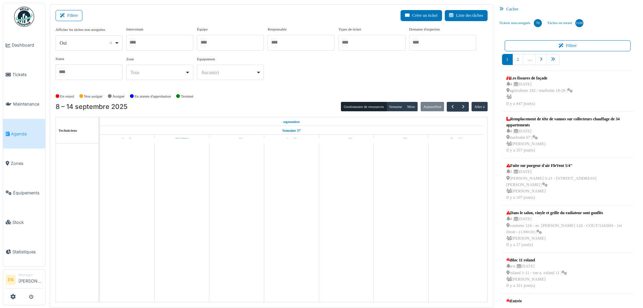
click at [117, 43] on div "Oui Remove item" at bounding box center [88, 43] width 61 height 10
select select "**"
click at [154, 34] on div "Intervenant Abdelkader Ouriachi Abdelkader Talbi abdelkarim Agouzoul Ahmed Belh…" at bounding box center [159, 38] width 67 height 24
click at [157, 43] on div at bounding box center [159, 43] width 67 height 16
type input "****"
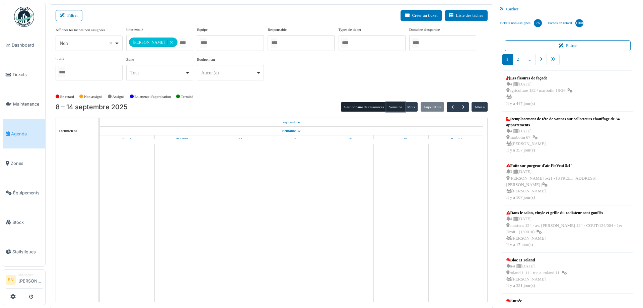
click at [393, 107] on button "Semaine" at bounding box center [395, 106] width 18 height 9
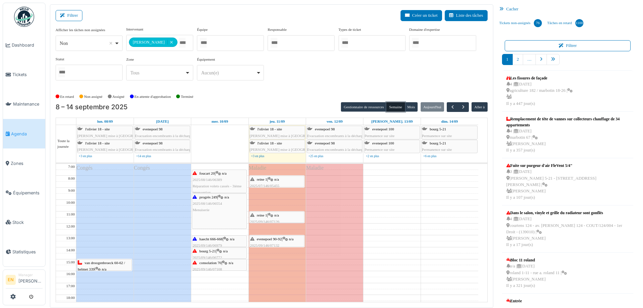
click at [268, 179] on div "reine 1 | n/a 2025/07/146/05455 Charnière de la fenêtre cassée" at bounding box center [277, 185] width 54 height 19
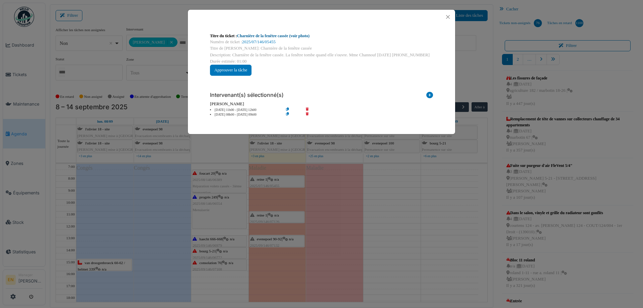
click at [276, 34] on link "Charnière de la fenêtre cassée (voir photo)" at bounding box center [273, 35] width 73 height 5
click at [448, 17] on button "Close" at bounding box center [447, 16] width 9 height 9
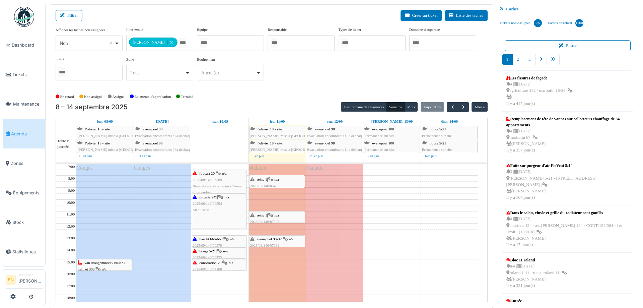
click at [282, 240] on span "evenepoel 90-92" at bounding box center [269, 239] width 25 height 4
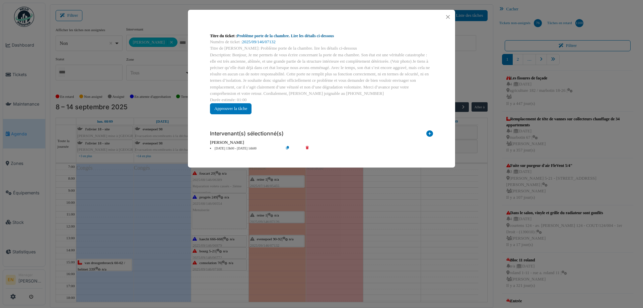
click at [325, 38] on link "Problème porte de la chambre. Lire les détails ci-dessous" at bounding box center [285, 35] width 97 height 5
click at [448, 15] on button "Close" at bounding box center [447, 16] width 9 height 9
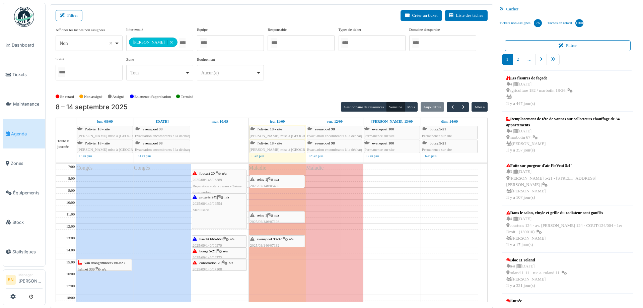
click at [273, 180] on icon at bounding box center [270, 179] width 5 height 4
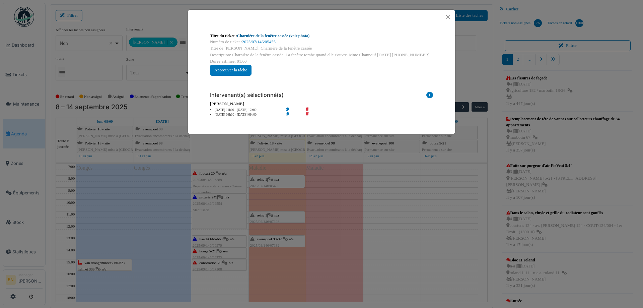
click at [291, 35] on link "Charnière de la fenêtre cassée (voir photo)" at bounding box center [273, 35] width 73 height 5
click at [447, 18] on button "Close" at bounding box center [447, 16] width 9 height 9
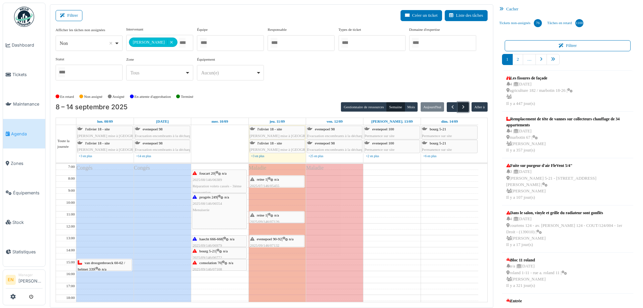
click at [462, 105] on button "button" at bounding box center [463, 107] width 11 height 10
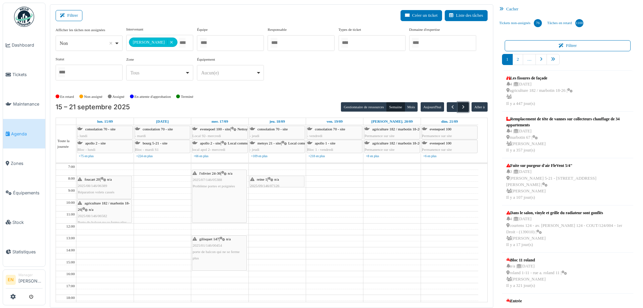
click at [460, 108] on span "button" at bounding box center [463, 107] width 6 height 6
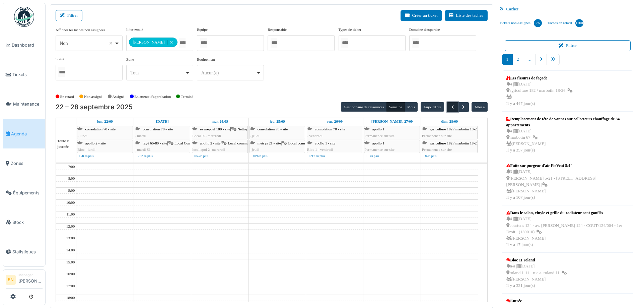
click at [450, 108] on span "button" at bounding box center [453, 107] width 6 height 6
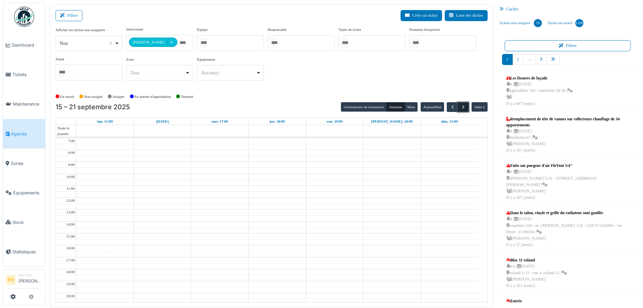
click at [460, 106] on span "button" at bounding box center [463, 107] width 6 height 6
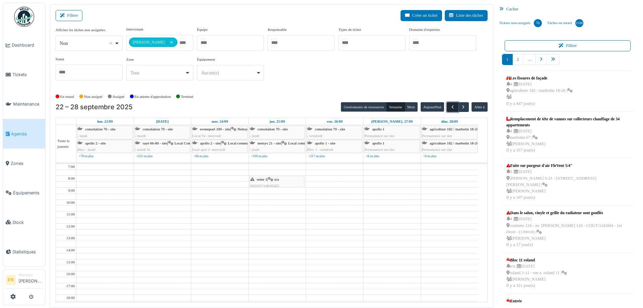
click at [450, 104] on span "button" at bounding box center [453, 107] width 6 height 6
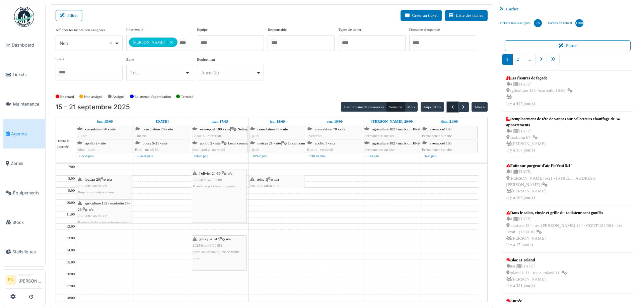
click at [450, 108] on span "button" at bounding box center [453, 107] width 6 height 6
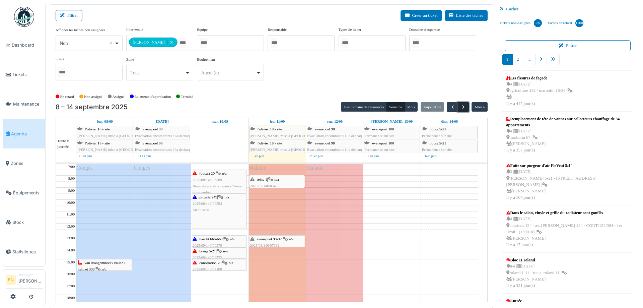
click at [460, 109] on span "button" at bounding box center [463, 107] width 6 height 6
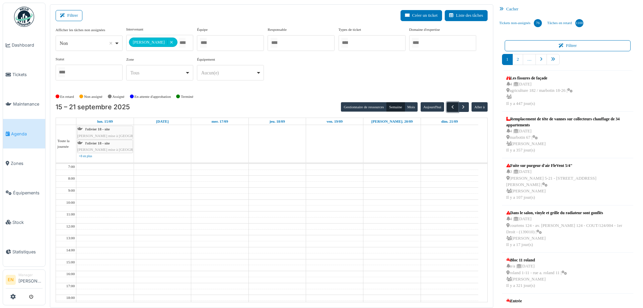
click at [450, 108] on span "button" at bounding box center [453, 107] width 6 height 6
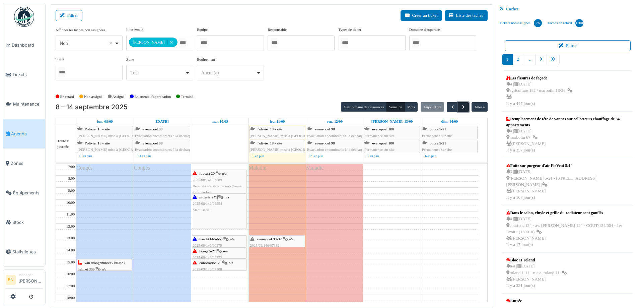
click at [460, 106] on span "button" at bounding box center [463, 107] width 6 height 6
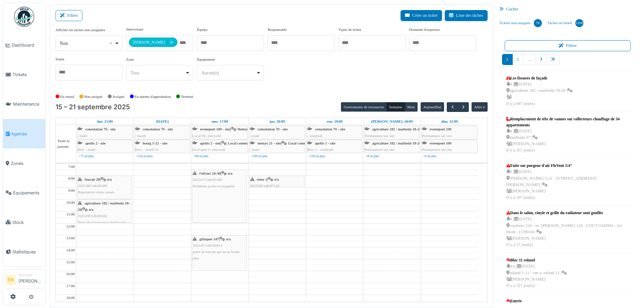
click at [304, 91] on div "En retard Non assigné Assigné En attente d'approbation Terminé" at bounding box center [272, 96] width 432 height 11
click at [460, 109] on span "button" at bounding box center [463, 107] width 6 height 6
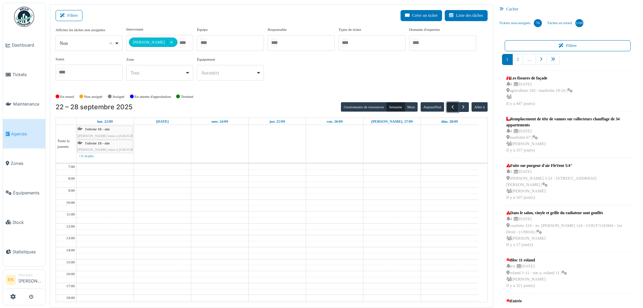
click at [450, 107] on span "button" at bounding box center [453, 107] width 6 height 6
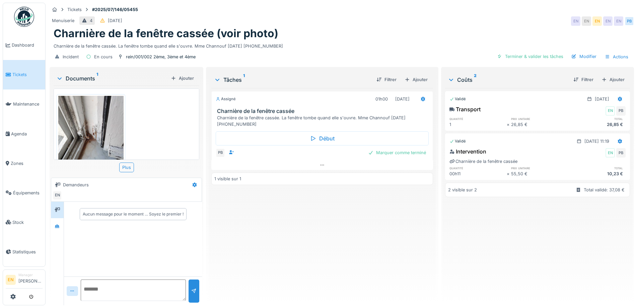
click at [309, 208] on div "Assigné 01h00 11/09/2025 Charnière de la fenêtre cassée Charnière de la fenêtre…" at bounding box center [321, 194] width 221 height 212
click at [422, 97] on div at bounding box center [422, 99] width 11 height 10
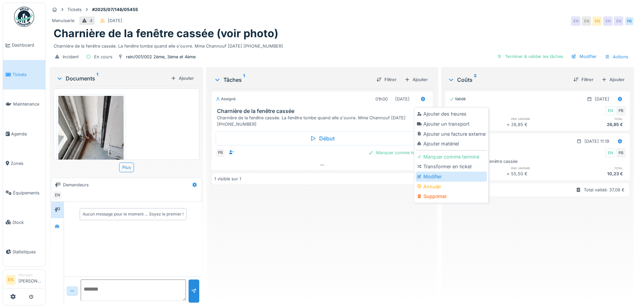
click at [434, 176] on div "Modifier" at bounding box center [450, 176] width 71 height 10
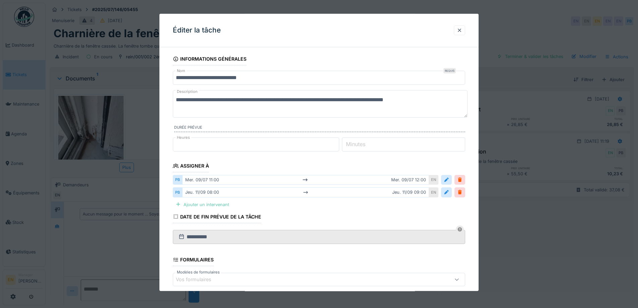
click at [209, 205] on div "Ajouter un intervenant" at bounding box center [202, 204] width 59 height 9
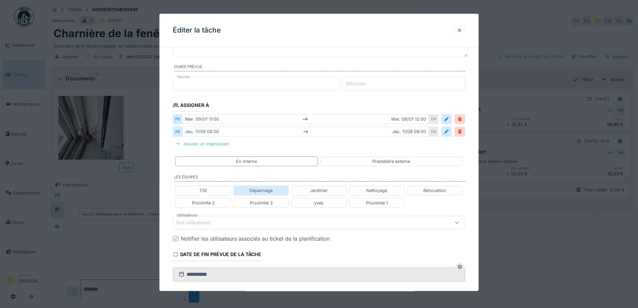
scroll to position [67, 0]
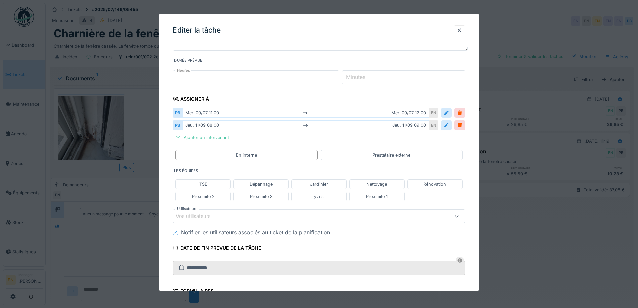
click at [250, 217] on div "Vos utilisateurs" at bounding box center [302, 215] width 252 height 7
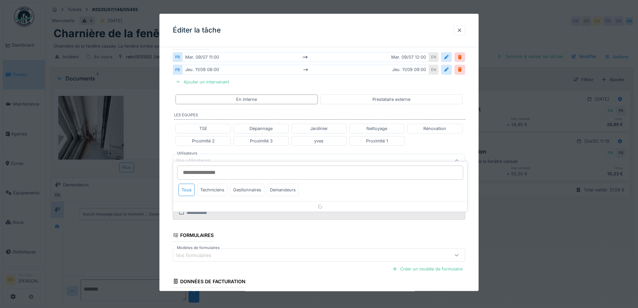
scroll to position [131, 0]
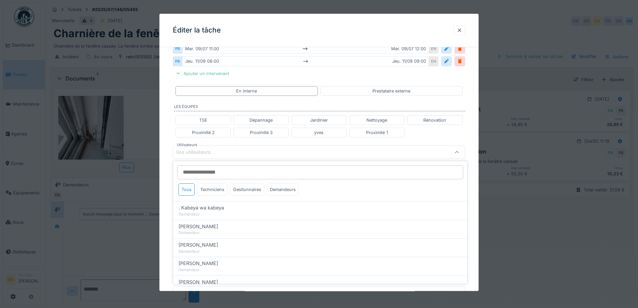
click at [229, 169] on input "Utilisateurs" at bounding box center [320, 172] width 286 height 14
type input "****"
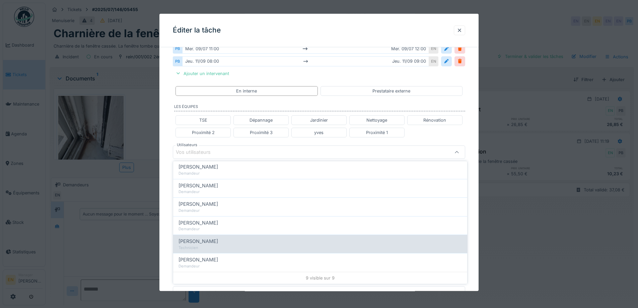
click at [197, 245] on div "Technicien" at bounding box center [319, 248] width 283 height 6
type input "****"
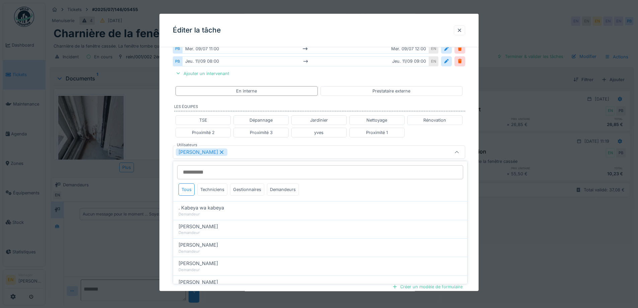
click at [472, 184] on div "**********" at bounding box center [318, 143] width 319 height 442
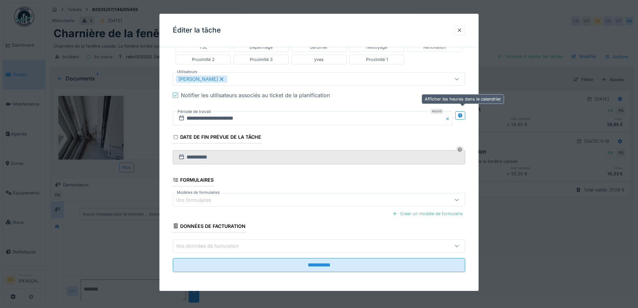
click at [463, 117] on icon at bounding box center [459, 115] width 5 height 4
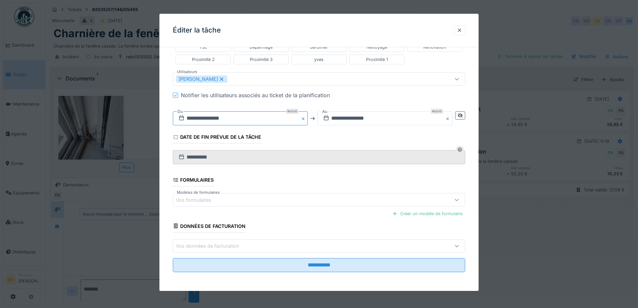
click at [224, 120] on input "**********" at bounding box center [240, 118] width 135 height 14
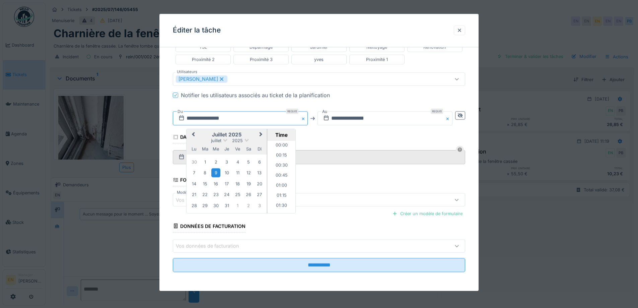
scroll to position [411, 0]
click at [261, 136] on span "Next Month" at bounding box center [261, 135] width 0 height 8
click at [228, 196] on div "25" at bounding box center [226, 195] width 9 height 9
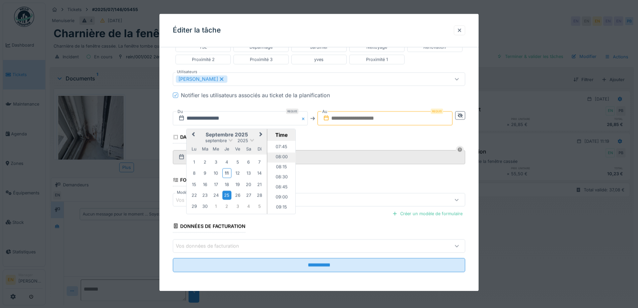
scroll to position [310, 0]
click at [281, 154] on li "08:00" at bounding box center [281, 157] width 28 height 10
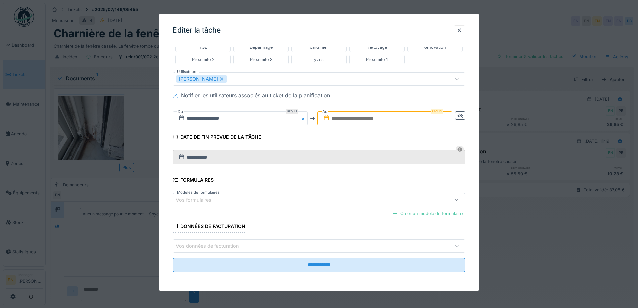
click at [359, 117] on input "text" at bounding box center [384, 118] width 135 height 14
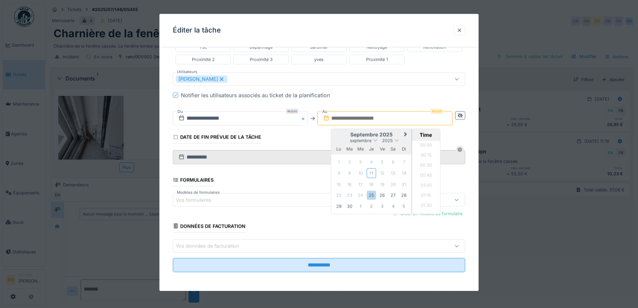
scroll to position [310, 0]
click at [376, 196] on div "25" at bounding box center [371, 195] width 9 height 9
click at [423, 197] on li "09:00" at bounding box center [426, 197] width 28 height 10
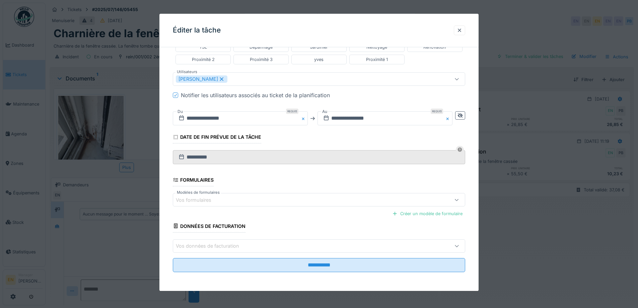
scroll to position [5, 0]
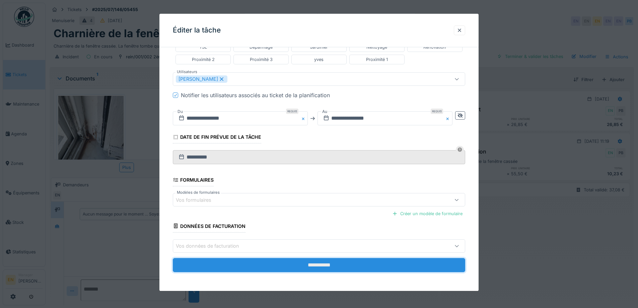
click at [321, 261] on input "**********" at bounding box center [319, 265] width 292 height 14
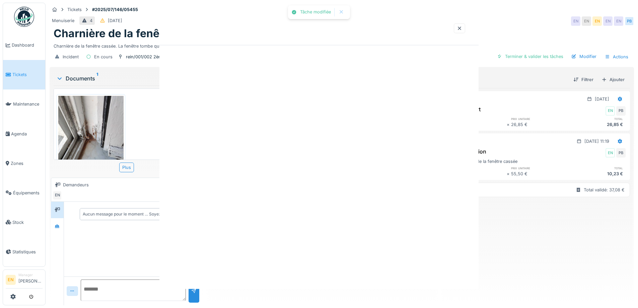
scroll to position [0, 0]
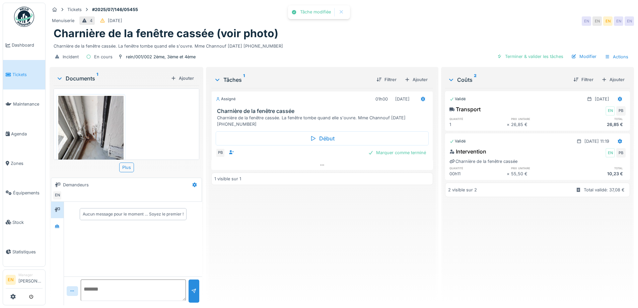
click at [343, 250] on div "Assigné 01h00 25/09/2025 Charnière de la fenêtre cassée Charnière de la fenêtre…" at bounding box center [321, 194] width 221 height 212
click at [321, 163] on icon at bounding box center [321, 165] width 5 height 4
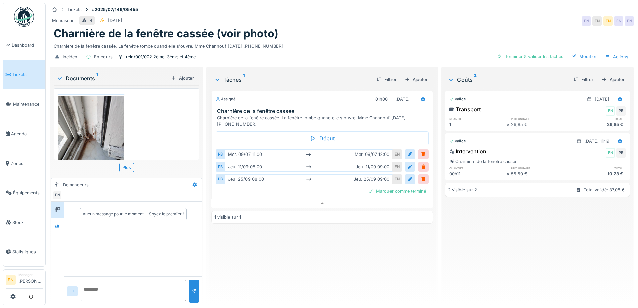
click at [320, 259] on div "Assigné 01h00 25/09/2025 Charnière de la fenêtre cassée Charnière de la fenêtre…" at bounding box center [321, 194] width 221 height 212
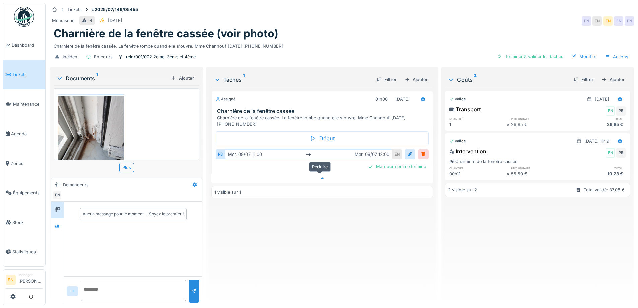
click at [320, 177] on icon at bounding box center [321, 178] width 3 height 2
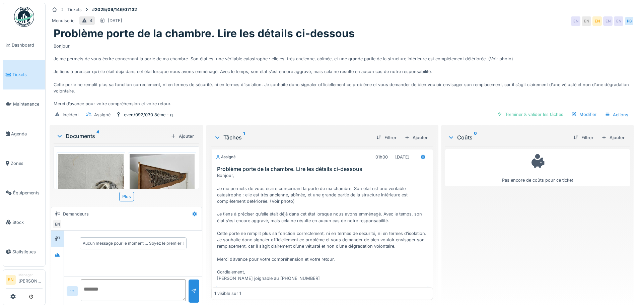
click at [290, 104] on div "Bonjour, Je me permets de vous écrire concernant la porte de ma chambre. Son ét…" at bounding box center [342, 73] width 576 height 67
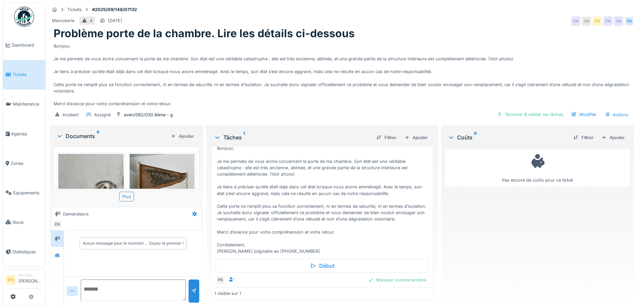
scroll to position [59, 0]
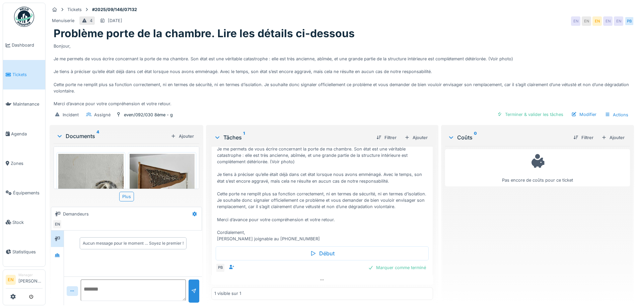
click at [276, 107] on div "Incident Assigné even/092/030 8ème - g [PERSON_NAME] & valider les tâches Modif…" at bounding box center [342, 114] width 584 height 15
drag, startPoint x: 261, startPoint y: 234, endPoint x: 291, endPoint y: 235, distance: 29.5
click at [291, 235] on div "Bonjour, Je me permets de vous écrire concernant la porte de ma chambre. Son ét…" at bounding box center [323, 187] width 213 height 109
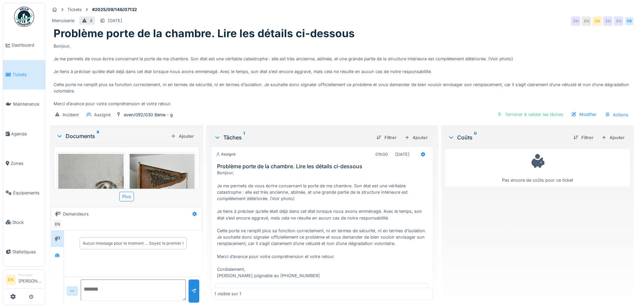
scroll to position [72, 0]
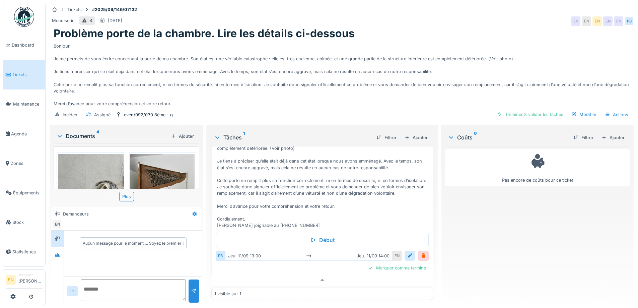
click at [520, 241] on div "Pas encore de coûts pour ce ticket" at bounding box center [537, 223] width 185 height 154
click at [320, 279] on icon at bounding box center [321, 280] width 3 height 2
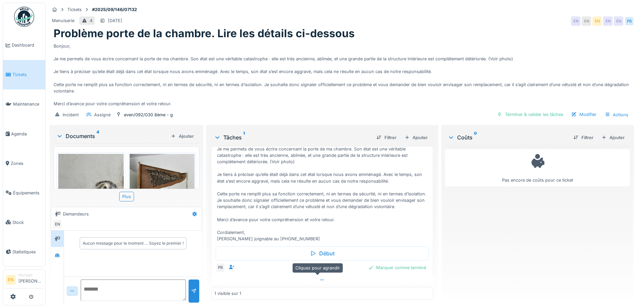
click at [319, 278] on icon at bounding box center [321, 280] width 5 height 4
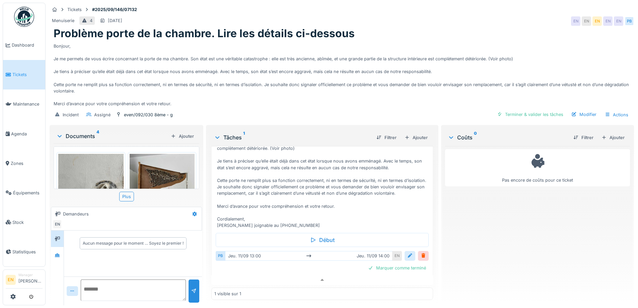
click at [407, 252] on div at bounding box center [409, 255] width 5 height 6
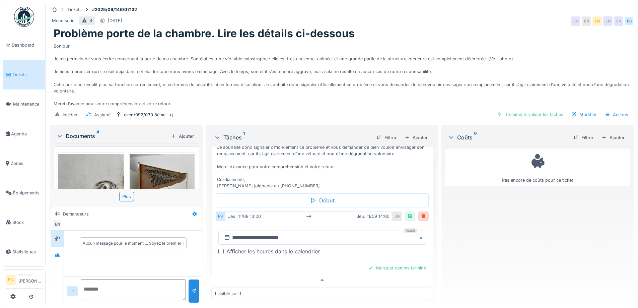
scroll to position [112, 0]
click at [277, 232] on input "**********" at bounding box center [321, 237] width 207 height 14
click at [220, 248] on div at bounding box center [220, 250] width 5 height 5
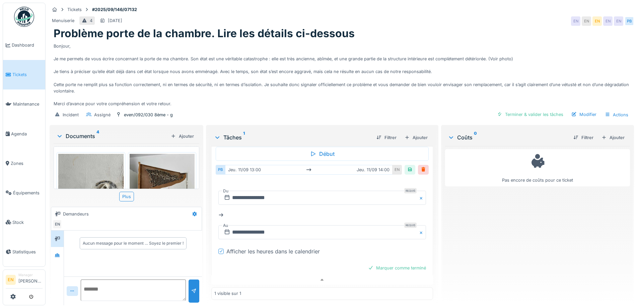
scroll to position [158, 0]
click at [273, 194] on input "**********" at bounding box center [321, 197] width 207 height 14
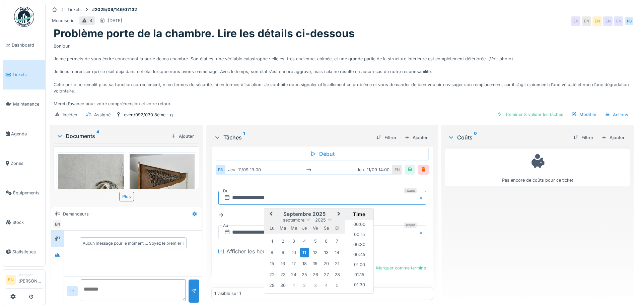
scroll to position [491, 0]
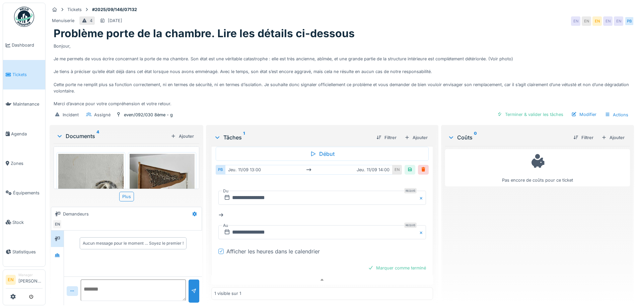
click at [400, 89] on div "Bonjour, Je me permets de vous écrire concernant la porte de ma chambre. Son ét…" at bounding box center [342, 73] width 576 height 67
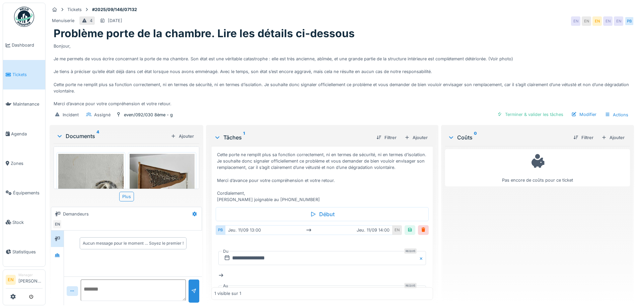
scroll to position [85, 0]
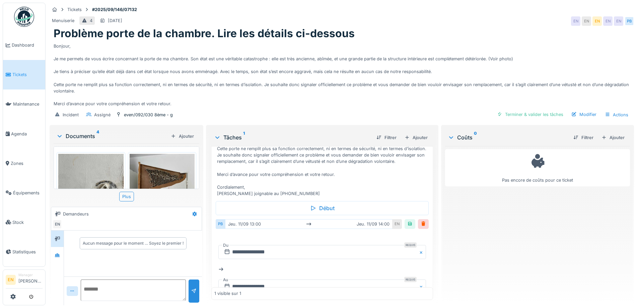
click at [489, 228] on div "Pas encore de coûts pour ce ticket" at bounding box center [537, 223] width 185 height 154
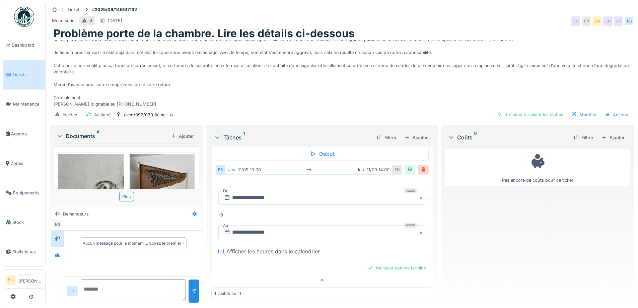
scroll to position [145, 0]
click at [463, 218] on div "Pas encore de coûts pour ce ticket" at bounding box center [537, 223] width 185 height 154
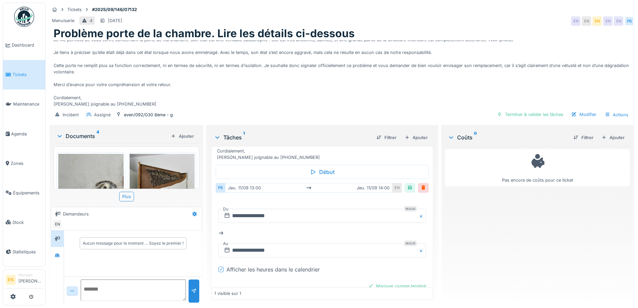
scroll to position [158, 0]
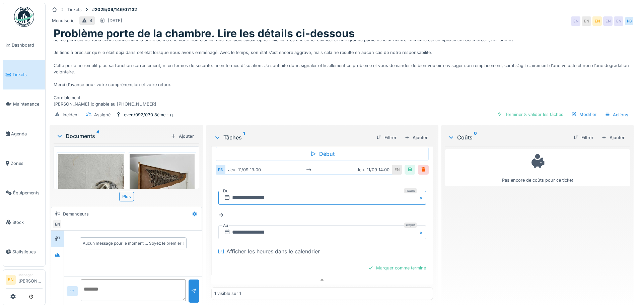
click at [263, 193] on input "**********" at bounding box center [321, 197] width 207 height 14
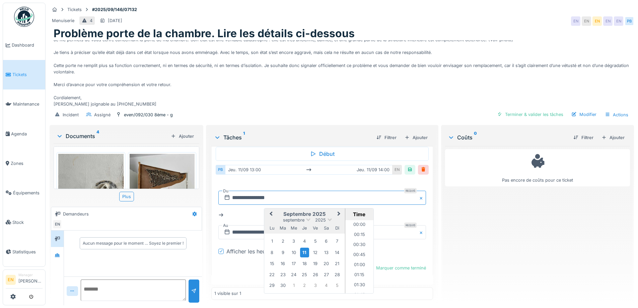
scroll to position [491, 0]
click at [314, 259] on div "19" at bounding box center [315, 263] width 9 height 9
click at [359, 218] on li "08:00" at bounding box center [359, 223] width 28 height 10
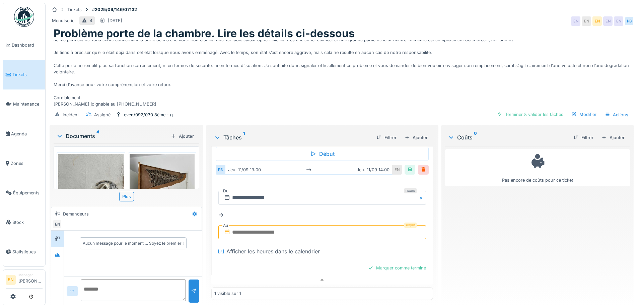
click at [253, 228] on input "text" at bounding box center [321, 232] width 207 height 14
click at [315, 187] on div "19" at bounding box center [315, 191] width 9 height 9
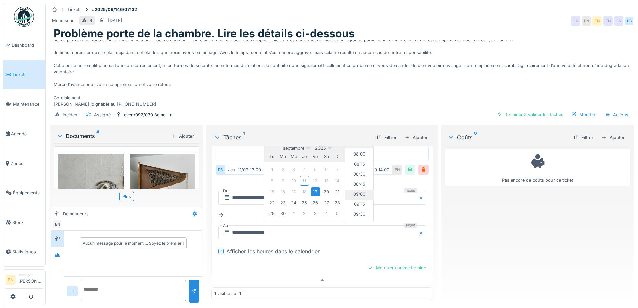
click at [355, 191] on li "09:00" at bounding box center [359, 195] width 28 height 10
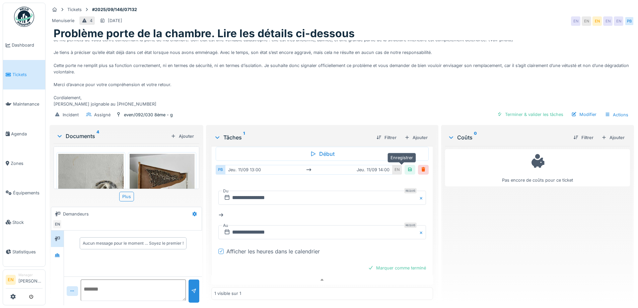
click at [407, 166] on div at bounding box center [409, 169] width 5 height 6
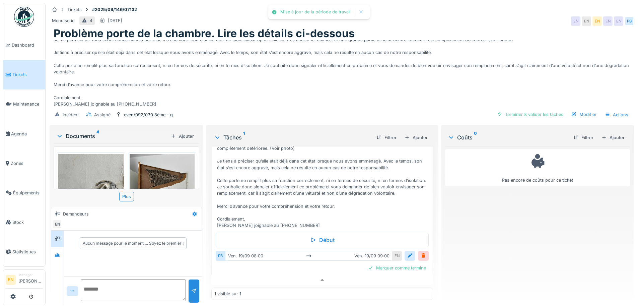
click at [484, 234] on div "Pas encore de coûts pour ce ticket" at bounding box center [537, 223] width 185 height 154
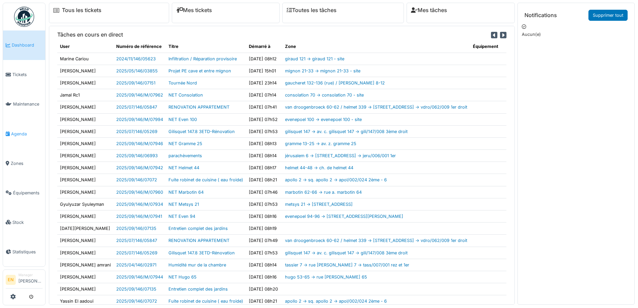
click at [20, 131] on span "Agenda" at bounding box center [26, 134] width 31 height 6
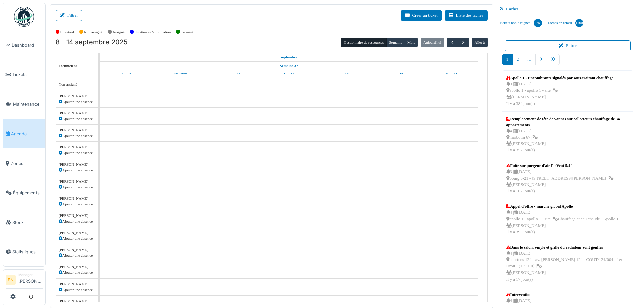
click at [80, 17] on button "Filtrer" at bounding box center [69, 15] width 27 height 11
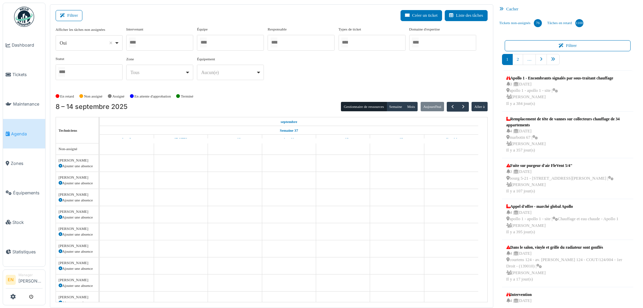
click at [119, 43] on div "Oui Remove item" at bounding box center [88, 43] width 61 height 10
select select "**"
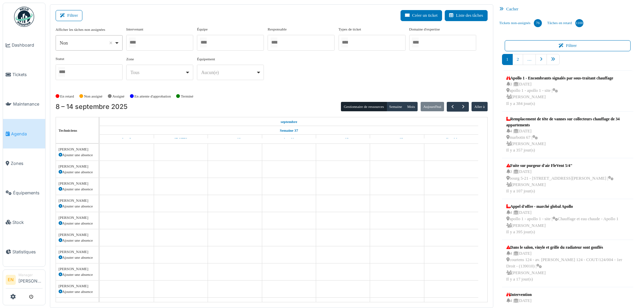
click at [159, 46] on div at bounding box center [159, 43] width 67 height 16
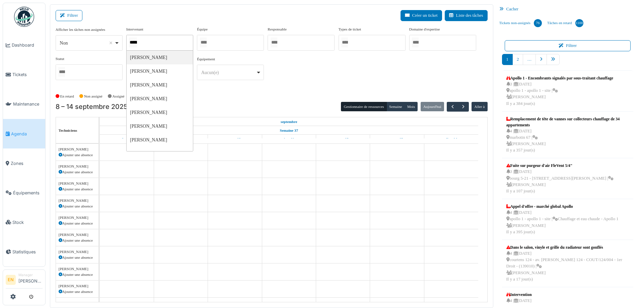
type input "******"
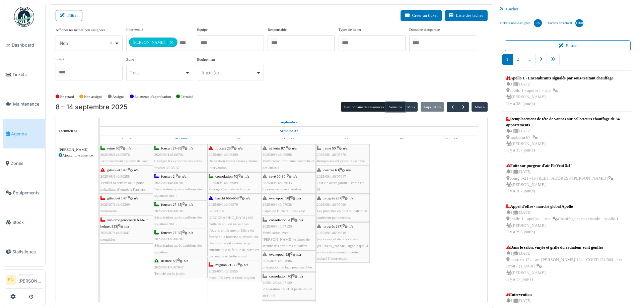
click at [394, 107] on button "Semaine" at bounding box center [395, 106] width 18 height 9
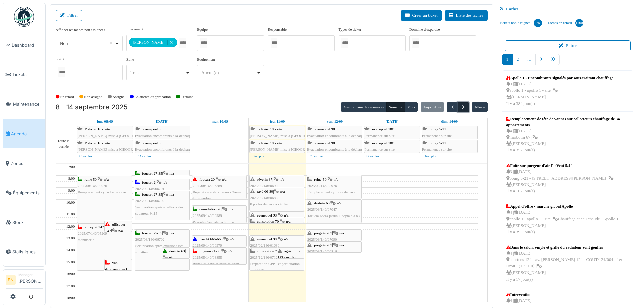
click at [461, 107] on span "button" at bounding box center [463, 107] width 6 height 6
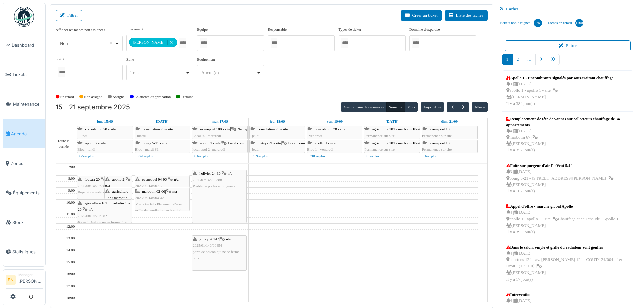
click at [435, 80] on div "**********" at bounding box center [272, 55] width 432 height 59
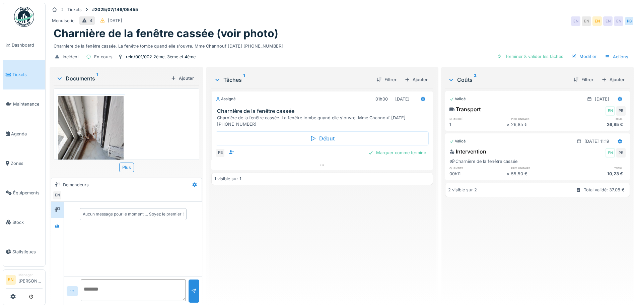
click at [308, 220] on div "Assigné 01h00 11/09/2025 Charnière de la fenêtre cassée Charnière de la fenêtre…" at bounding box center [321, 194] width 221 height 212
click at [339, 26] on div "Menuiserie 4 13/07/2025 EN EN EN EN EN PB" at bounding box center [342, 21] width 584 height 12
click at [334, 45] on div "Charnière de la fenêtre cassée. La fenêtre tombe quand elle s'ouvre. Mme Channo…" at bounding box center [342, 44] width 576 height 9
click at [324, 22] on div "Menuiserie 4 13/07/2025 EN EN EN EN EN PB" at bounding box center [342, 21] width 584 height 12
click at [338, 42] on div "Charnière de la fenêtre cassée. La fenêtre tombe quand elle s'ouvre. Mme Channo…" at bounding box center [342, 44] width 576 height 9
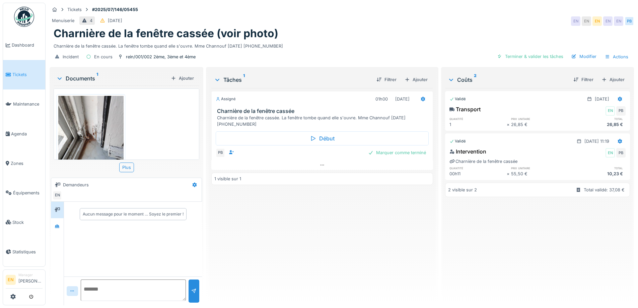
click at [338, 42] on div "Charnière de la fenêtre cassée. La fenêtre tombe quand elle s'ouvre. Mme Channo…" at bounding box center [342, 44] width 576 height 9
click at [323, 165] on div at bounding box center [321, 165] width 221 height 10
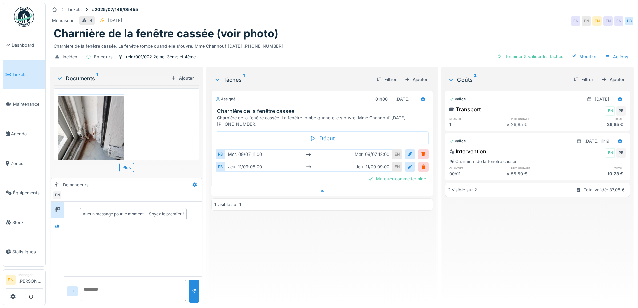
scroll to position [5, 0]
click at [335, 250] on div "Assigné 01h00 11/09/2025 Charnière de la fenêtre cassée Charnière de la fenêtre…" at bounding box center [321, 194] width 221 height 212
click at [320, 190] on icon at bounding box center [321, 191] width 3 height 2
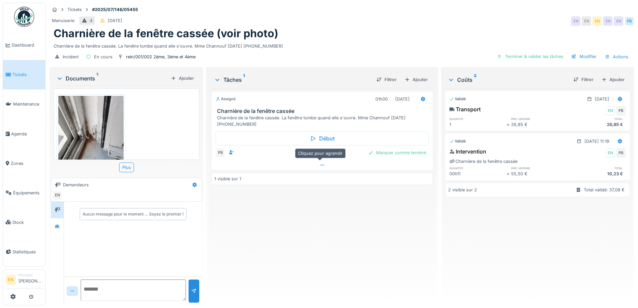
click at [319, 162] on div at bounding box center [321, 165] width 221 height 10
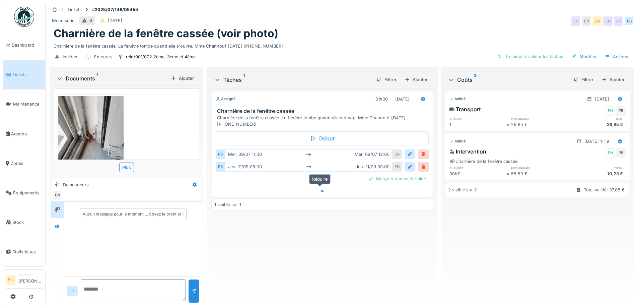
click at [320, 188] on icon at bounding box center [321, 190] width 5 height 4
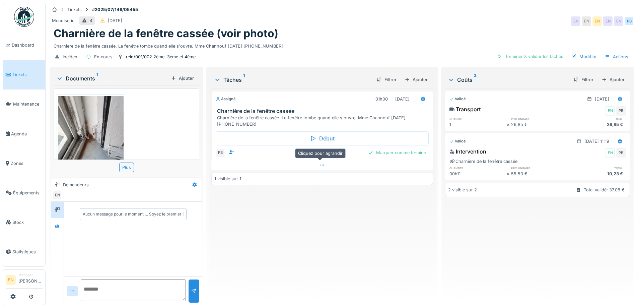
click at [322, 163] on icon at bounding box center [321, 165] width 5 height 4
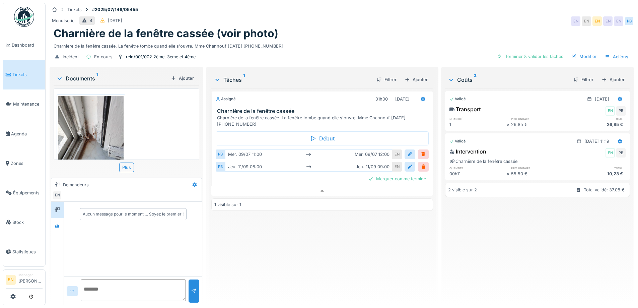
click at [320, 222] on div "Assigné 01h00 11/09/2025 Charnière de la fenêtre cassée Charnière de la fenêtre…" at bounding box center [321, 194] width 221 height 212
click at [319, 188] on div at bounding box center [321, 191] width 221 height 10
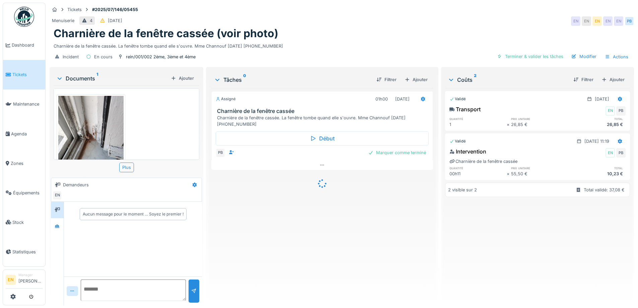
scroll to position [5, 0]
click at [321, 160] on div at bounding box center [321, 165] width 221 height 10
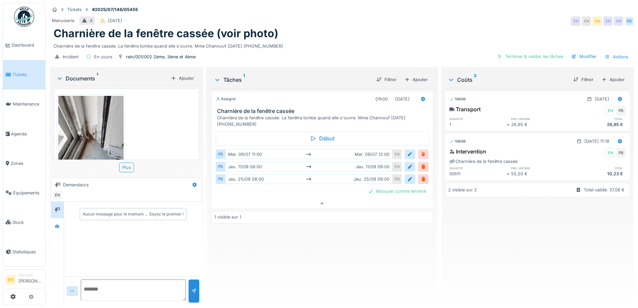
click at [421, 151] on div at bounding box center [422, 154] width 5 height 6
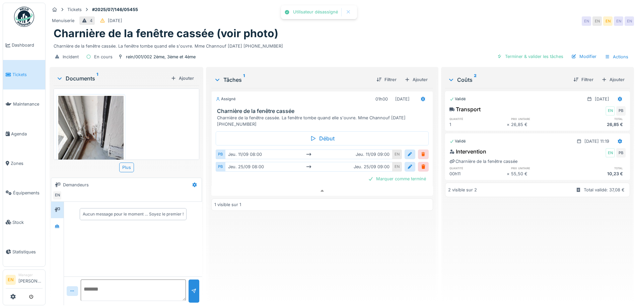
click at [422, 151] on div at bounding box center [422, 154] width 5 height 6
click at [322, 251] on div "Assigné 01h00 [DATE] Charnière de la fenêtre cassée Charnière de la fenêtre cas…" at bounding box center [321, 194] width 221 height 212
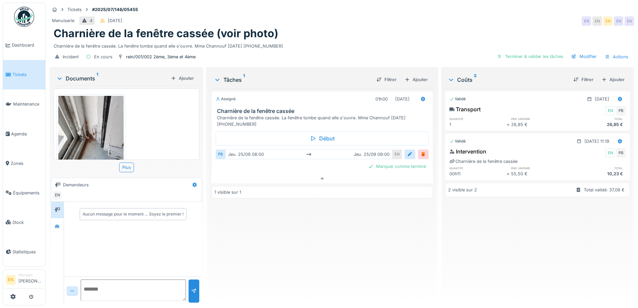
click at [411, 27] on div "Charnière de la fenêtre cassée (voir photo)" at bounding box center [342, 33] width 576 height 13
click at [304, 253] on div "Assigné 01h00 [DATE] Charnière de la fenêtre cassée Charnière de la fenêtre cas…" at bounding box center [321, 194] width 221 height 212
click at [348, 27] on div "Charnière de la fenêtre cassée (voir photo)" at bounding box center [342, 33] width 576 height 13
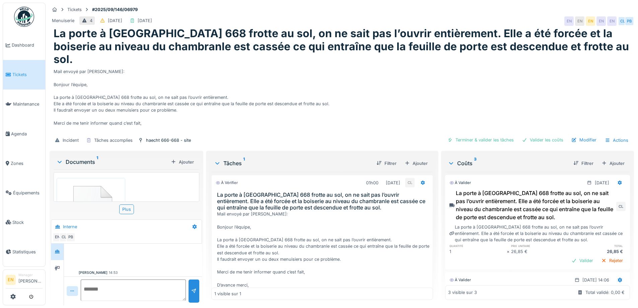
scroll to position [44, 0]
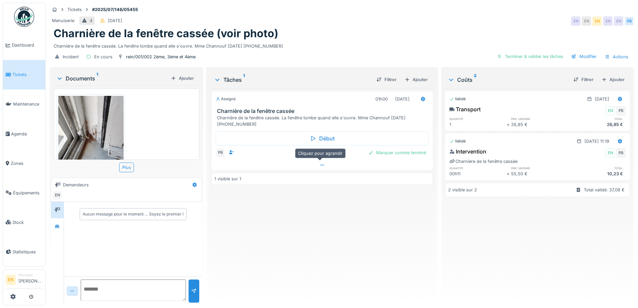
click at [319, 164] on icon at bounding box center [321, 165] width 5 height 4
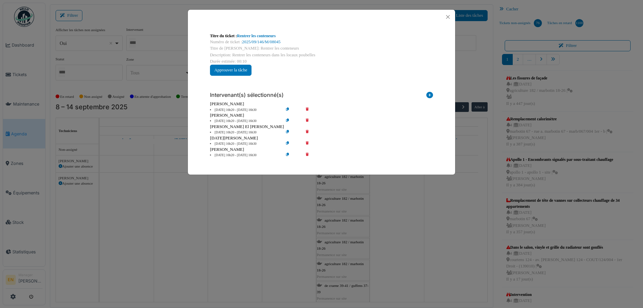
click at [308, 108] on icon at bounding box center [311, 109] width 19 height 5
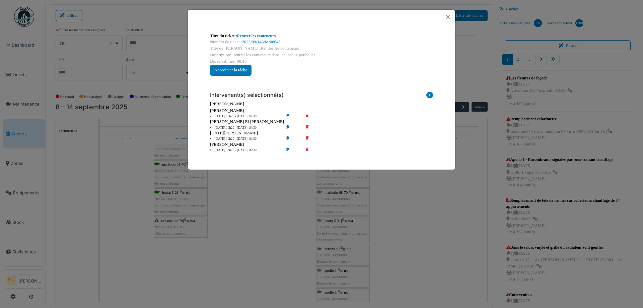
click at [308, 116] on icon at bounding box center [311, 116] width 19 height 5
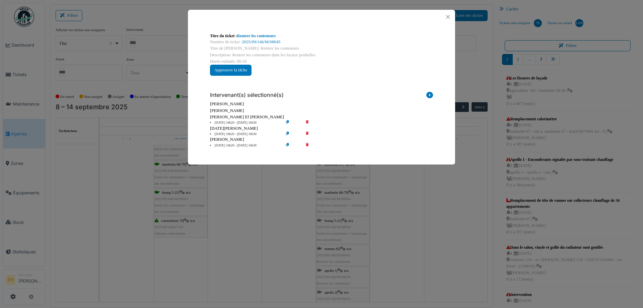
click at [307, 121] on icon at bounding box center [311, 122] width 19 height 5
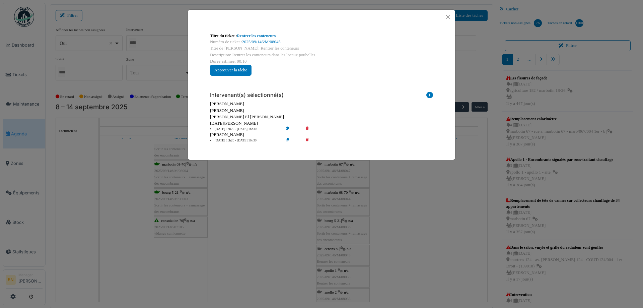
click at [309, 139] on icon at bounding box center [311, 140] width 19 height 5
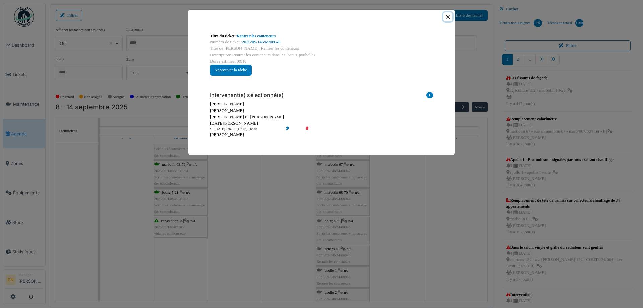
click at [450, 16] on button "Close" at bounding box center [447, 16] width 9 height 9
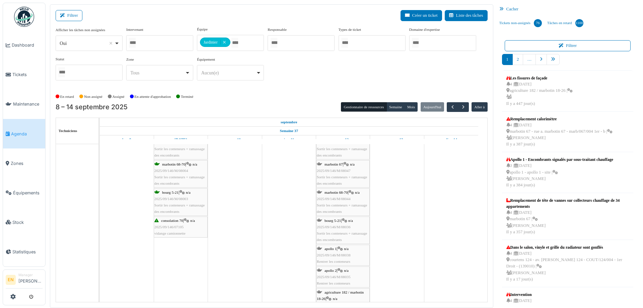
scroll to position [971, 0]
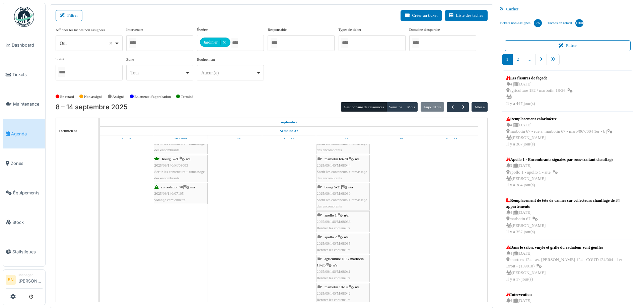
click at [337, 221] on span "2025/09/146/M/08038" at bounding box center [334, 221] width 34 height 4
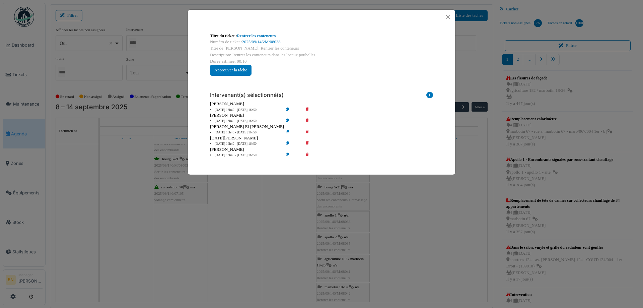
click at [308, 108] on icon at bounding box center [311, 109] width 19 height 5
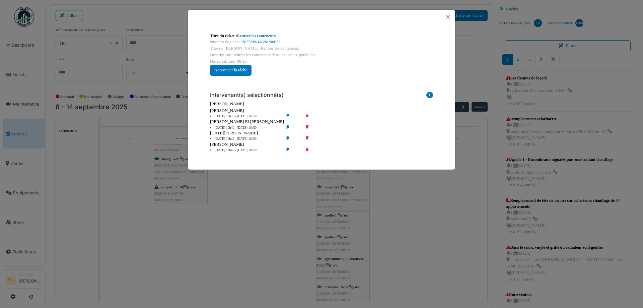
click at [306, 116] on icon at bounding box center [311, 116] width 19 height 5
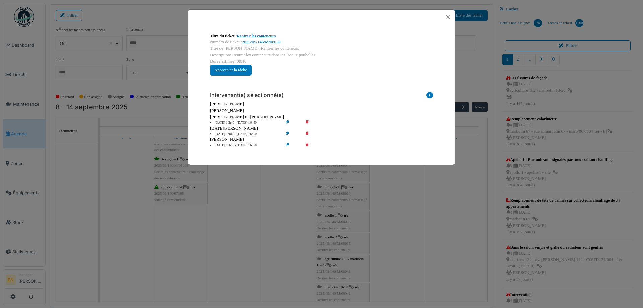
click at [307, 119] on div "Mohamed El kadiri" at bounding box center [321, 117] width 223 height 6
click at [308, 124] on icon at bounding box center [311, 122] width 19 height 5
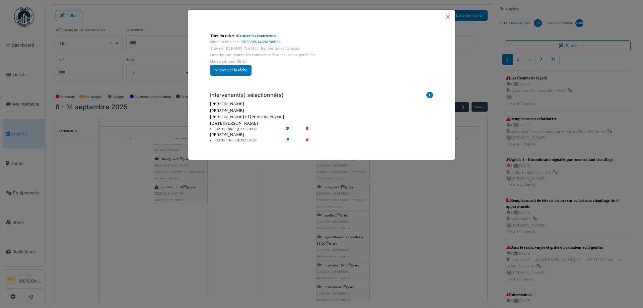
click at [307, 141] on icon at bounding box center [311, 140] width 19 height 5
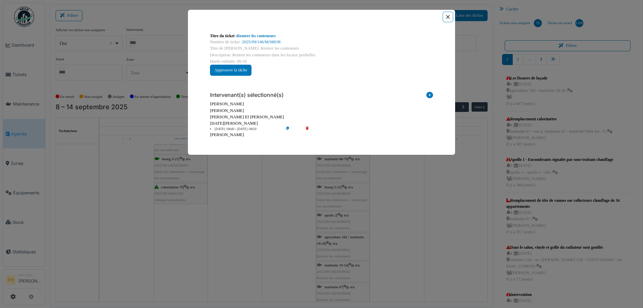
click at [449, 17] on button "Close" at bounding box center [447, 16] width 9 height 9
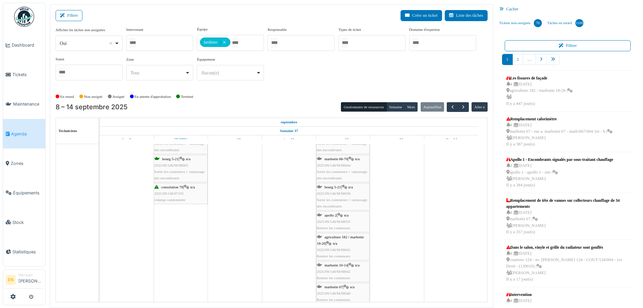
click at [335, 220] on span "2025/09/146/M/08035" at bounding box center [334, 221] width 34 height 4
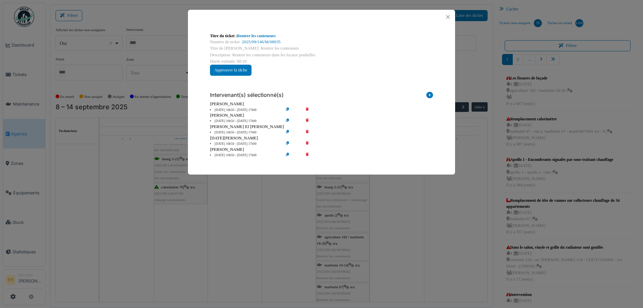
click at [308, 110] on icon at bounding box center [311, 109] width 19 height 5
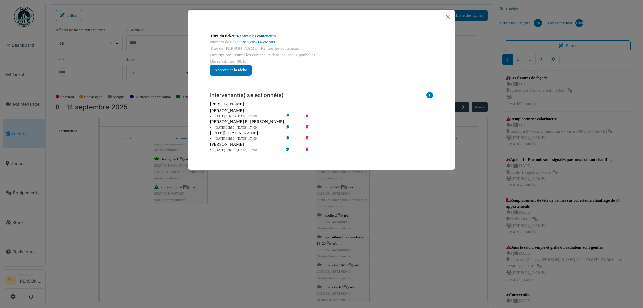
click at [306, 114] on icon at bounding box center [311, 116] width 19 height 5
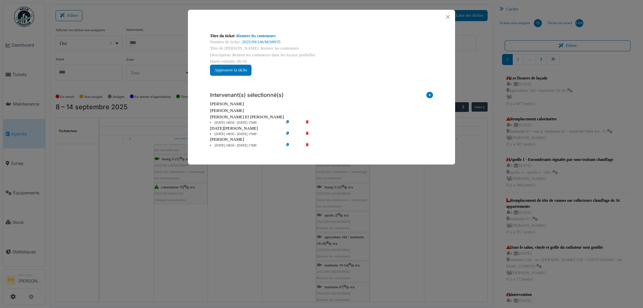
click at [308, 122] on icon at bounding box center [311, 122] width 19 height 5
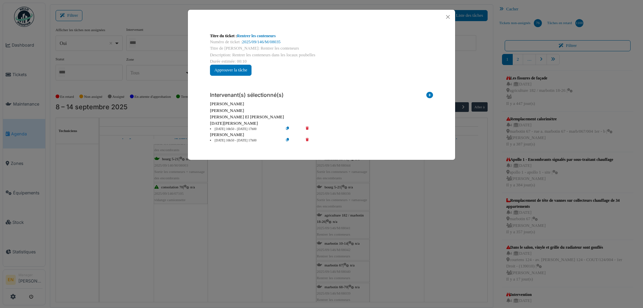
click at [307, 140] on icon at bounding box center [311, 140] width 19 height 5
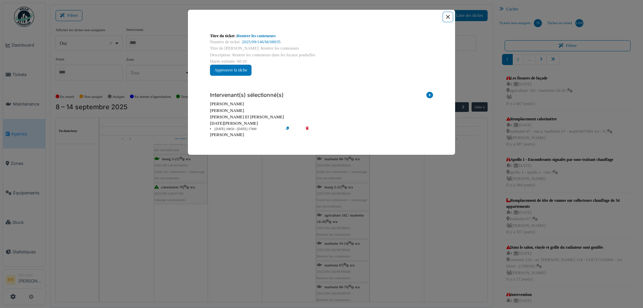
click at [446, 16] on button "Close" at bounding box center [447, 16] width 9 height 9
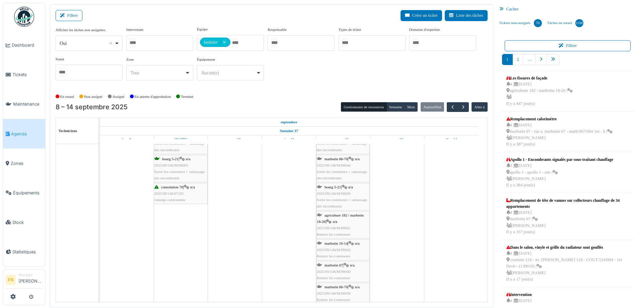
click at [332, 226] on span "2025/09/146/M/08041" at bounding box center [334, 228] width 34 height 4
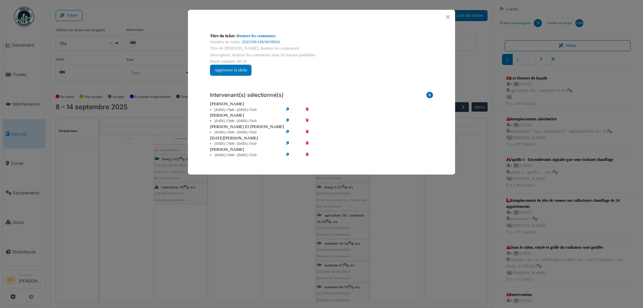
click at [309, 108] on icon at bounding box center [311, 109] width 19 height 5
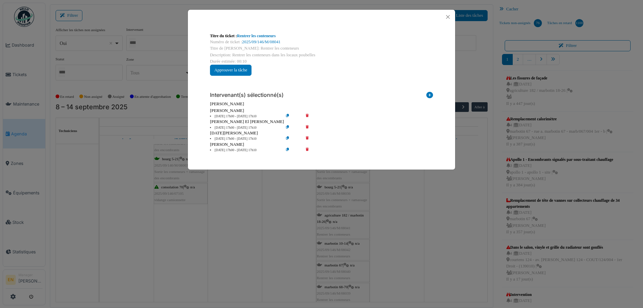
click at [306, 116] on icon at bounding box center [311, 116] width 19 height 5
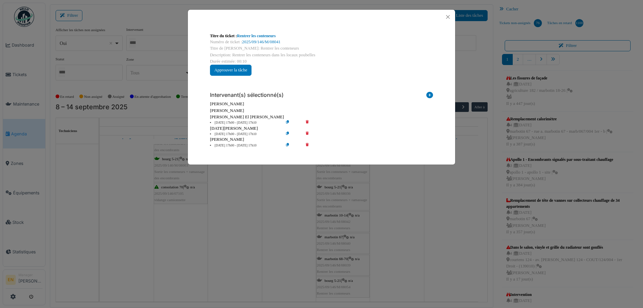
click at [306, 122] on icon at bounding box center [311, 122] width 19 height 5
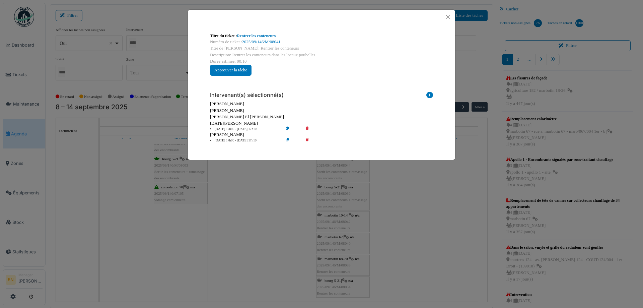
click at [307, 138] on icon at bounding box center [311, 140] width 19 height 5
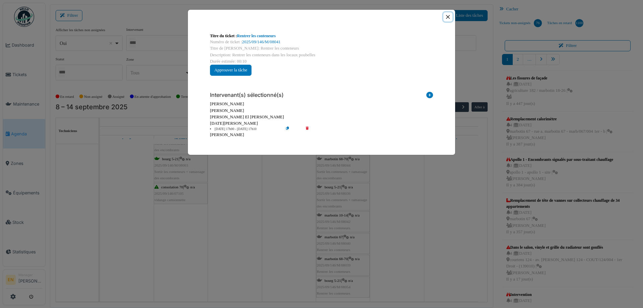
click at [449, 16] on button "Close" at bounding box center [447, 16] width 9 height 9
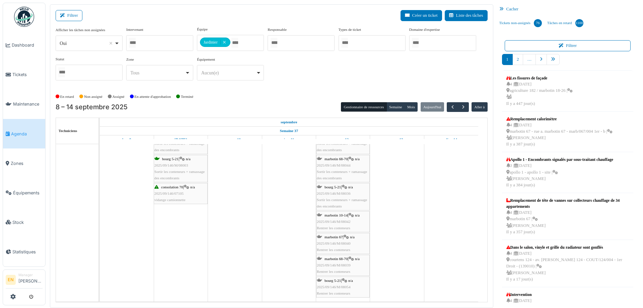
click at [337, 222] on span "2025/09/146/M/08042" at bounding box center [334, 221] width 34 height 4
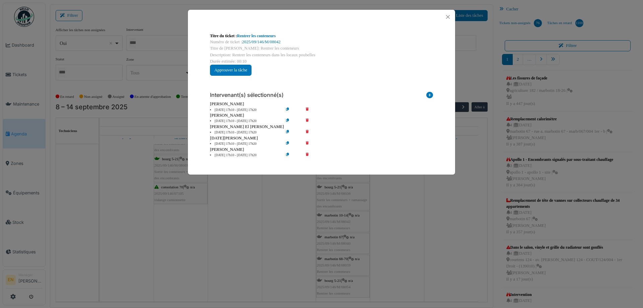
click at [307, 110] on icon at bounding box center [311, 109] width 19 height 5
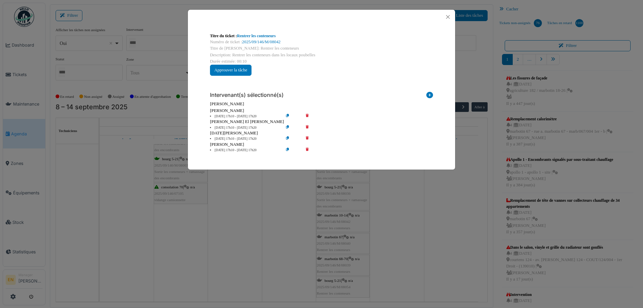
click at [307, 116] on icon at bounding box center [311, 116] width 19 height 5
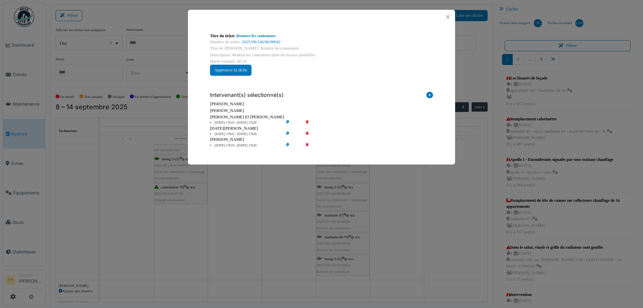
click at [307, 122] on icon at bounding box center [311, 122] width 19 height 5
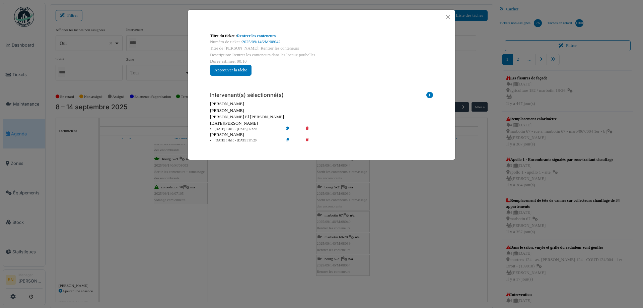
click at [308, 140] on icon at bounding box center [311, 140] width 19 height 5
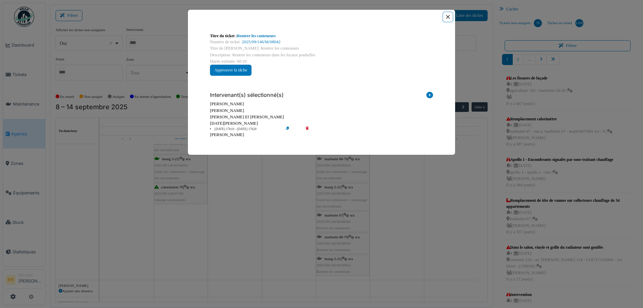
click at [446, 18] on button "Close" at bounding box center [447, 16] width 9 height 9
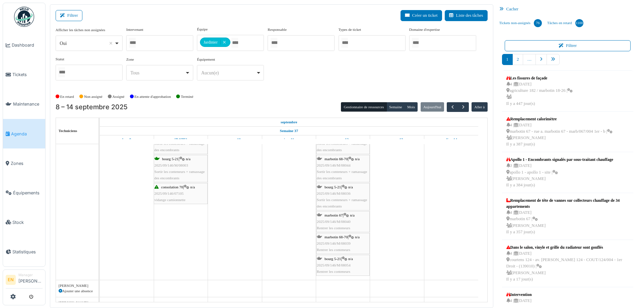
click at [338, 224] on div "marbotin 67 | n/a 2025/09/146/M/08040 Rentrer les conteneurs" at bounding box center [343, 221] width 52 height 19
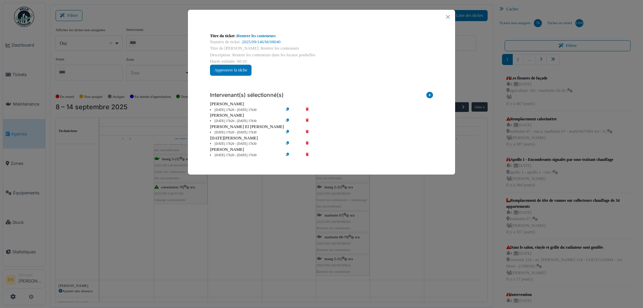
click at [307, 109] on icon at bounding box center [311, 109] width 19 height 5
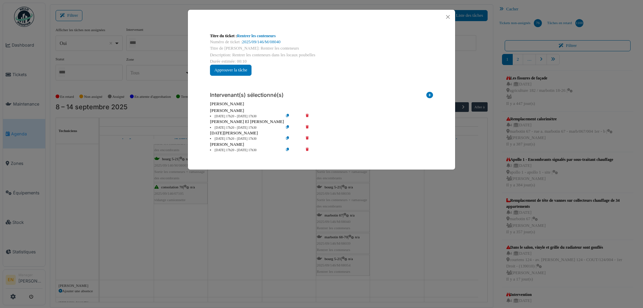
click at [308, 116] on icon at bounding box center [311, 116] width 19 height 5
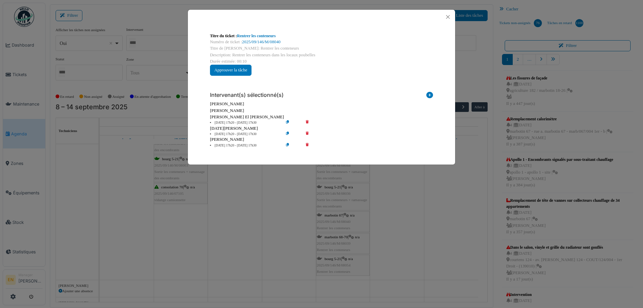
click at [307, 123] on icon at bounding box center [311, 122] width 19 height 5
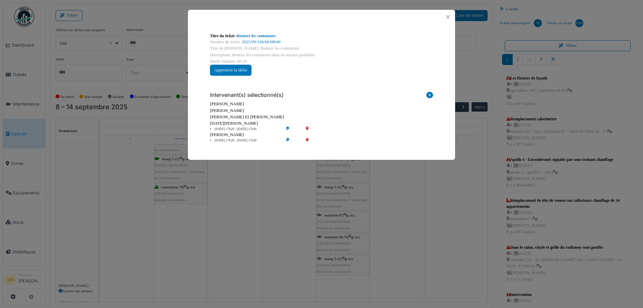
click at [310, 141] on icon at bounding box center [311, 140] width 19 height 5
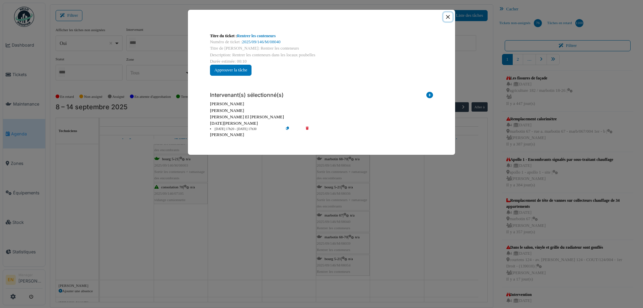
click at [450, 16] on button "Close" at bounding box center [447, 16] width 9 height 9
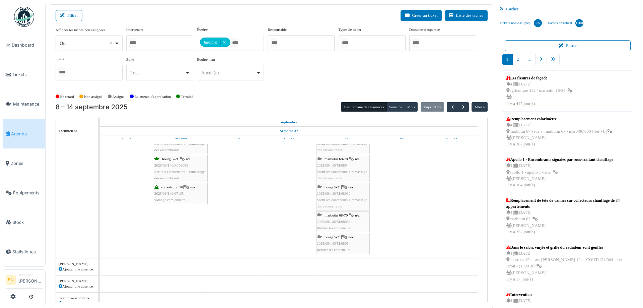
click at [336, 247] on span "Rentrer les conteneurs" at bounding box center [333, 249] width 33 height 4
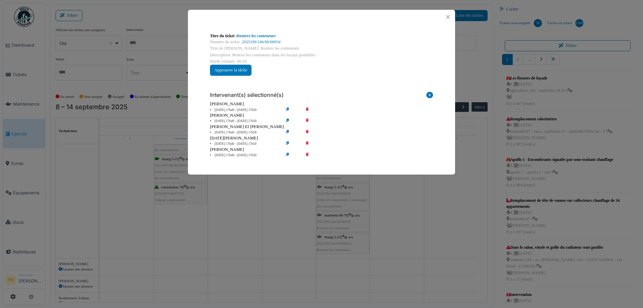
click at [307, 109] on icon at bounding box center [311, 109] width 19 height 5
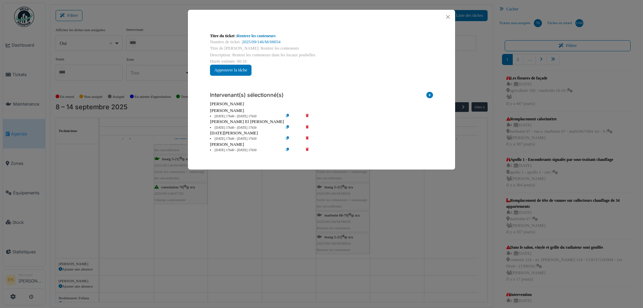
click at [307, 115] on icon at bounding box center [311, 116] width 19 height 5
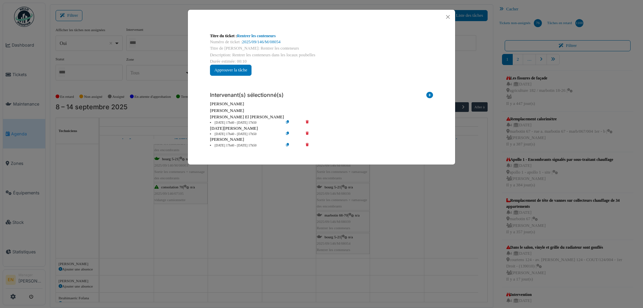
click at [307, 121] on icon at bounding box center [311, 122] width 19 height 5
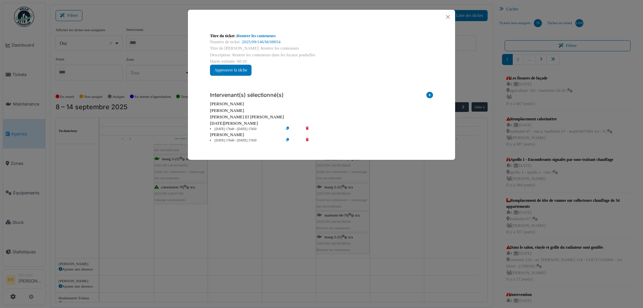
click at [308, 139] on icon at bounding box center [311, 140] width 19 height 5
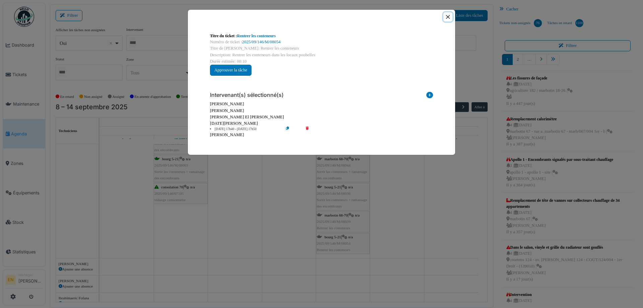
click at [448, 17] on button "Close" at bounding box center [447, 16] width 9 height 9
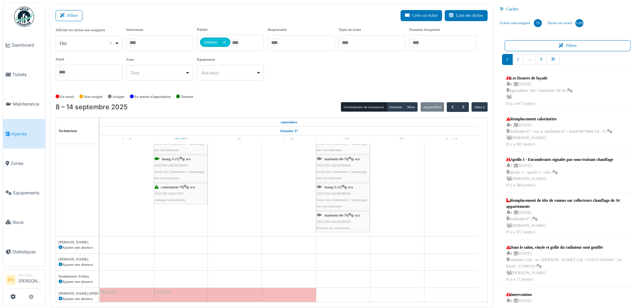
click at [333, 220] on span "2025/09/146/M/08039" at bounding box center [334, 221] width 34 height 4
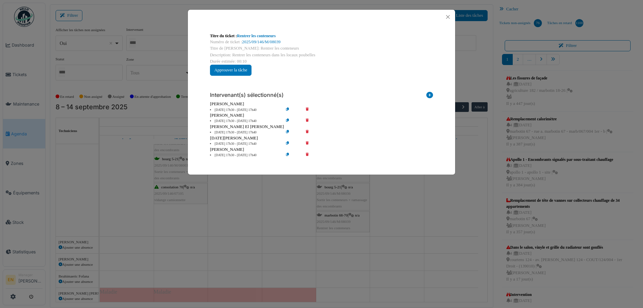
click at [306, 109] on icon at bounding box center [311, 109] width 19 height 5
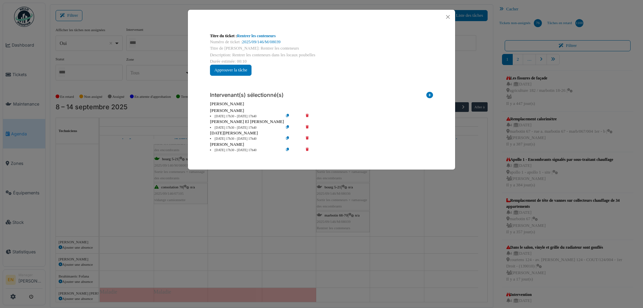
click at [307, 116] on icon at bounding box center [311, 116] width 19 height 5
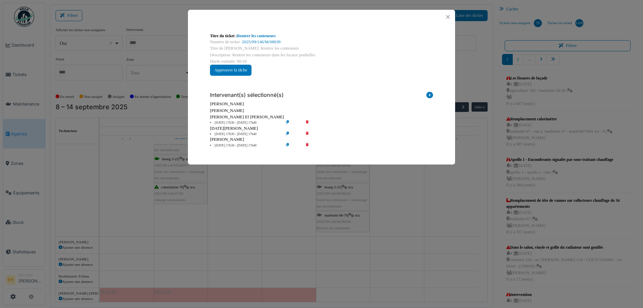
click at [308, 122] on icon at bounding box center [311, 122] width 19 height 5
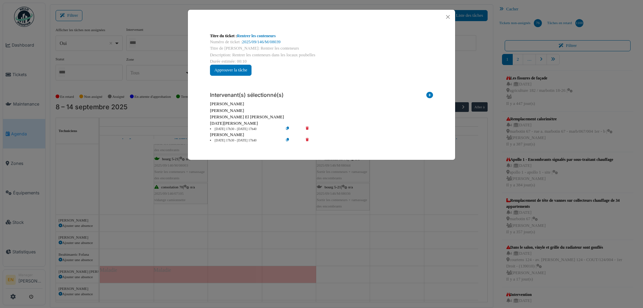
click at [307, 140] on icon at bounding box center [311, 140] width 19 height 5
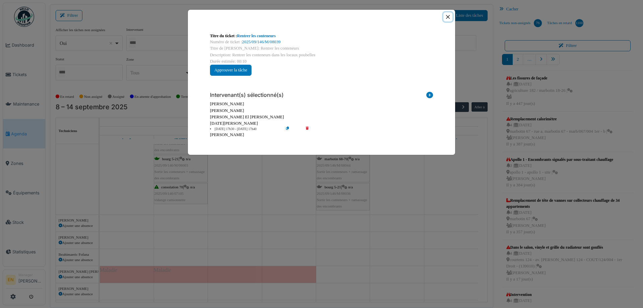
click at [448, 18] on button "Close" at bounding box center [447, 16] width 9 height 9
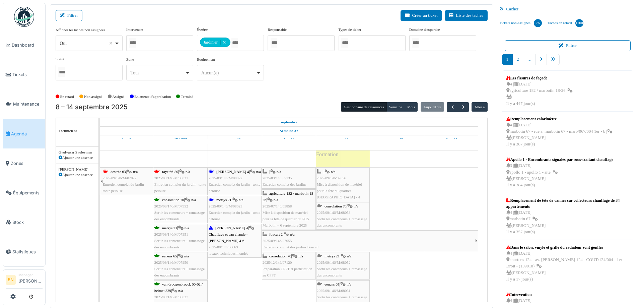
scroll to position [636, 0]
click at [336, 211] on span "2025/09/146/M/08053" at bounding box center [334, 212] width 34 height 4
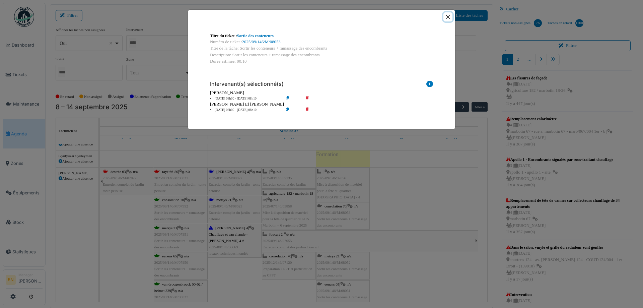
click at [449, 16] on button "Close" at bounding box center [447, 16] width 9 height 9
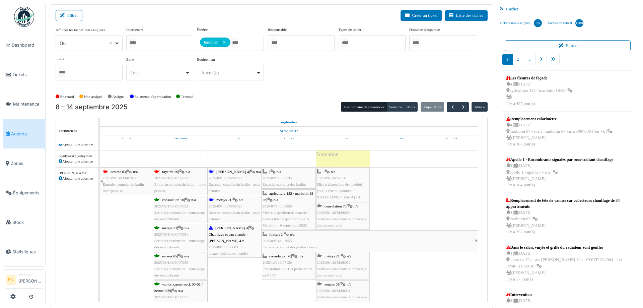
click at [430, 78] on div "Afficher les tâches non assignées *** Oui Remove item Oui Non Intervenant Abdel…" at bounding box center [272, 55] width 432 height 59
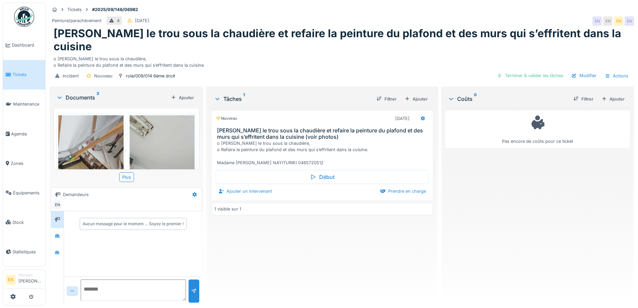
click at [428, 23] on div "Peinture/parachèvement 4 [DATE] EN EN EN EN" at bounding box center [342, 21] width 584 height 12
click at [468, 18] on div "Peinture/parachèvement 4 [DATE] EN EN EN EN" at bounding box center [342, 21] width 584 height 12
click at [379, 244] on div "Nouveau [DATE] Reboucher le trou sous la chaudière et refaire la peinture du pl…" at bounding box center [321, 203] width 221 height 192
click at [358, 236] on div "Nouveau [DATE] Reboucher le trou sous la chaudière et refaire la peinture du pl…" at bounding box center [321, 203] width 221 height 192
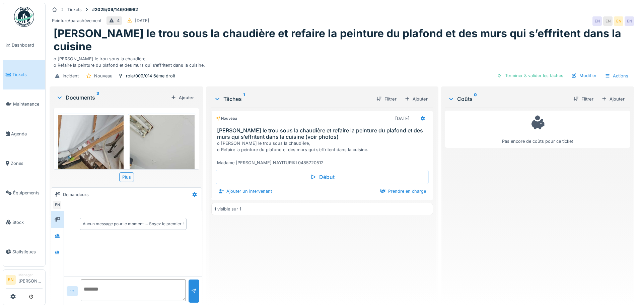
drag, startPoint x: 470, startPoint y: 218, endPoint x: 488, endPoint y: 155, distance: 65.4
click at [470, 218] on div "Pas encore de coûts pour ce ticket" at bounding box center [537, 203] width 185 height 192
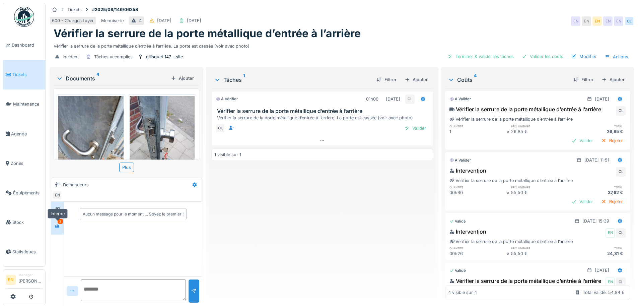
click at [61, 226] on div at bounding box center [57, 226] width 10 height 8
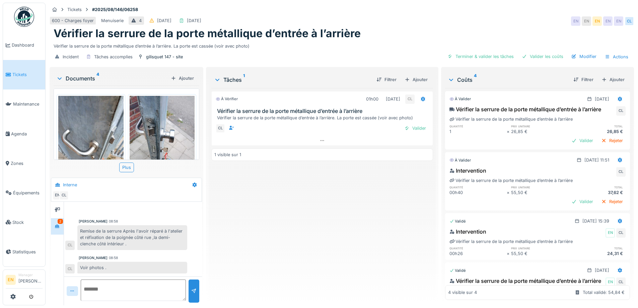
click at [267, 247] on div "À vérifier 01h00 [DATE] CL Vérifier la serrure de la porte métallique d’entrée …" at bounding box center [321, 194] width 221 height 212
click at [541, 58] on div "Valider les coûts" at bounding box center [542, 56] width 47 height 9
click at [534, 57] on div "Valider les coûts" at bounding box center [542, 56] width 47 height 9
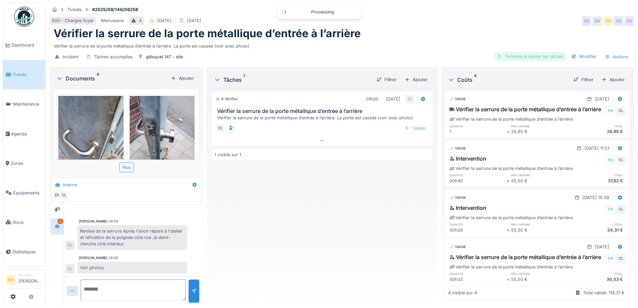
click at [538, 60] on div "Terminer & valider les tâches" at bounding box center [530, 56] width 72 height 9
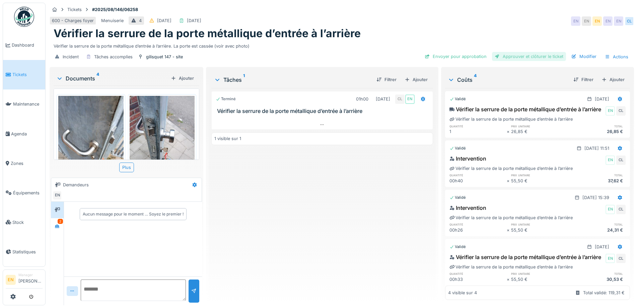
click at [519, 60] on div "Approuver et clôturer le ticket" at bounding box center [529, 56] width 74 height 9
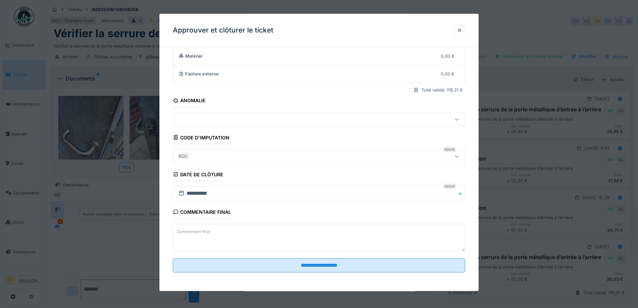
scroll to position [58, 0]
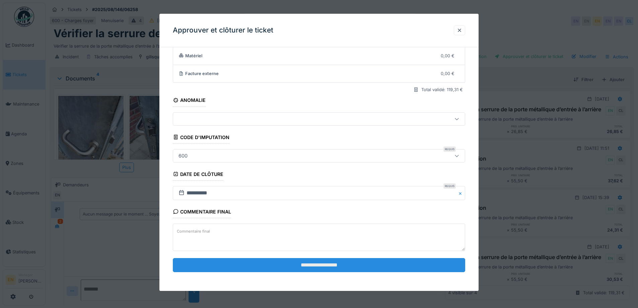
click at [312, 265] on input "**********" at bounding box center [319, 265] width 292 height 14
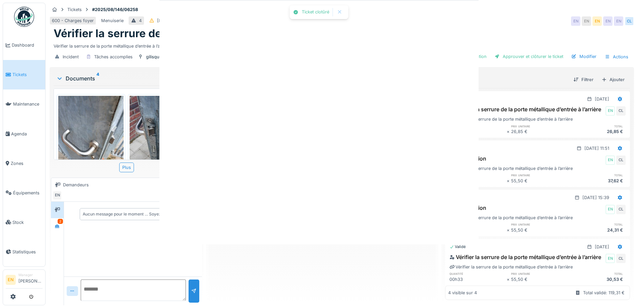
scroll to position [0, 0]
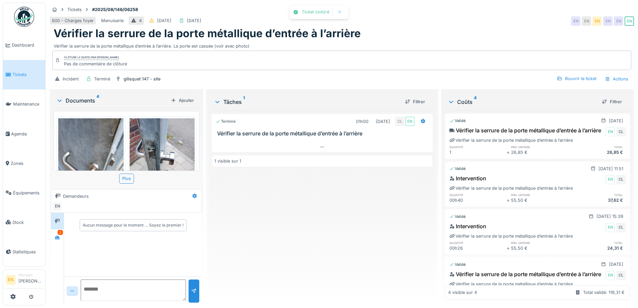
drag, startPoint x: 343, startPoint y: 259, endPoint x: 91, endPoint y: 75, distance: 312.2
click at [333, 247] on div "Terminé 01h00 [DATE] CL EN Vérifier la serrure de la porte métallique d’entrée …" at bounding box center [321, 204] width 221 height 189
click at [21, 17] on img at bounding box center [24, 17] width 20 height 20
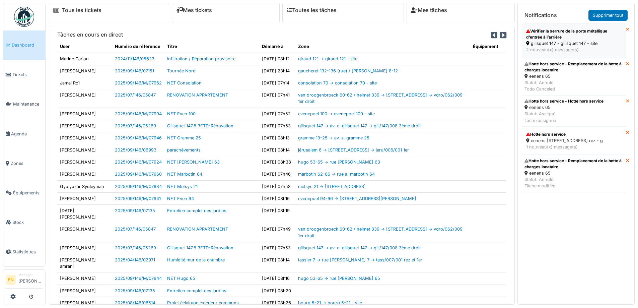
click at [565, 32] on div "Vérifier la serrure de la porte métallique d’entrée à l’arrière" at bounding box center [573, 34] width 95 height 12
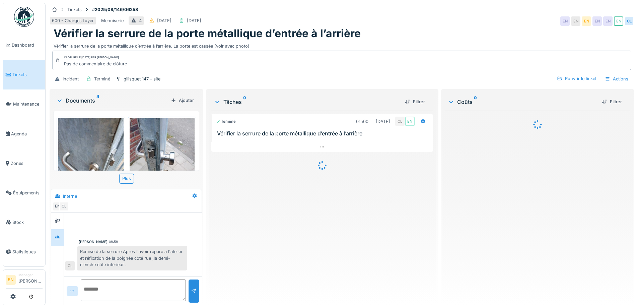
scroll to position [21, 0]
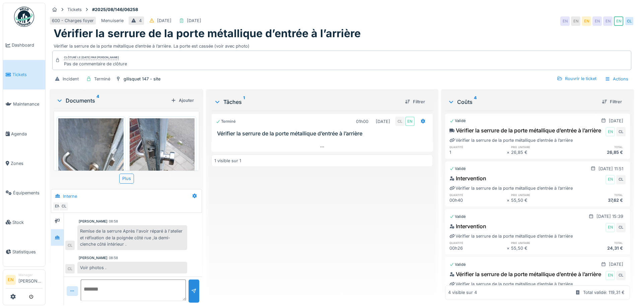
click at [330, 252] on div "Terminé 01h00 [DATE] CL EN Vérifier la serrure de la porte métallique d’entrée …" at bounding box center [321, 204] width 221 height 189
click at [22, 16] on img at bounding box center [24, 17] width 20 height 20
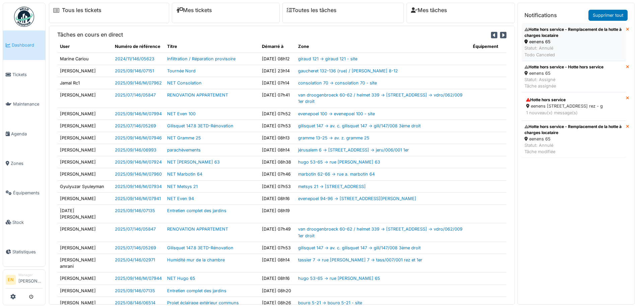
click at [540, 38] on div "Hotte hors service - Remplacement de la hotte à charges locataire" at bounding box center [573, 32] width 99 height 12
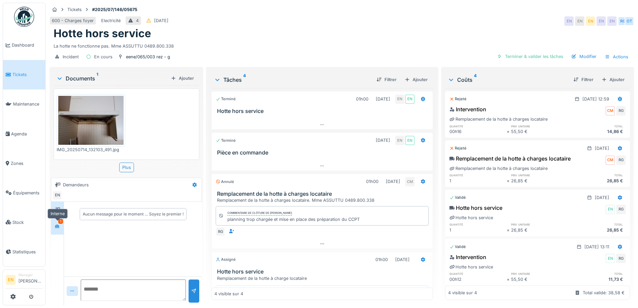
click at [59, 227] on icon at bounding box center [57, 226] width 5 height 4
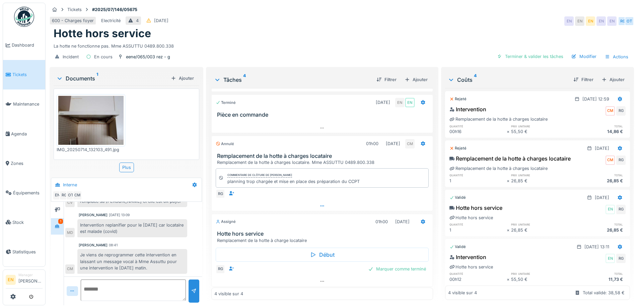
scroll to position [40, 0]
click at [319, 203] on icon at bounding box center [321, 204] width 5 height 4
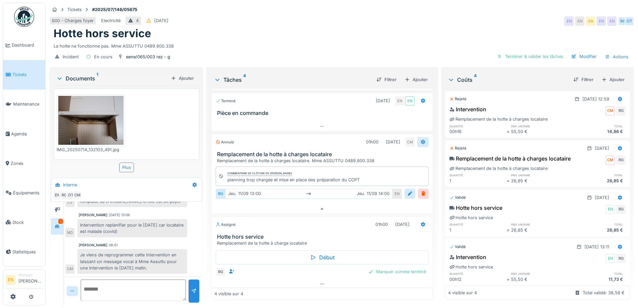
click at [420, 140] on icon at bounding box center [422, 142] width 4 height 5
click at [431, 40] on div "La hotte ne fonctionne pas. Mme ASSUTTU 0489.800.338" at bounding box center [342, 44] width 576 height 9
click at [21, 21] on img at bounding box center [24, 17] width 20 height 20
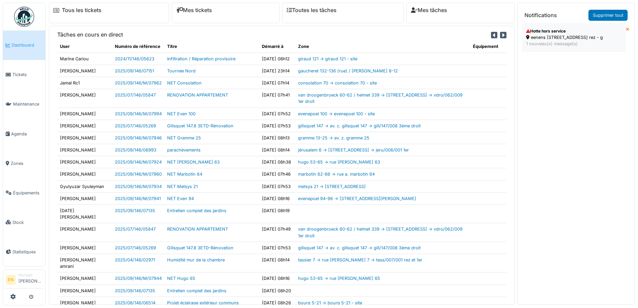
click at [556, 41] on div "eenens [STREET_ADDRESS] rez - g" at bounding box center [573, 37] width 95 height 6
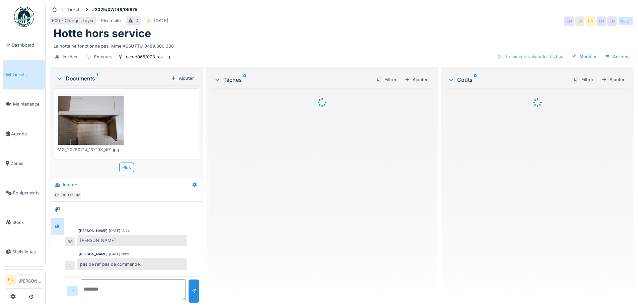
scroll to position [123, 0]
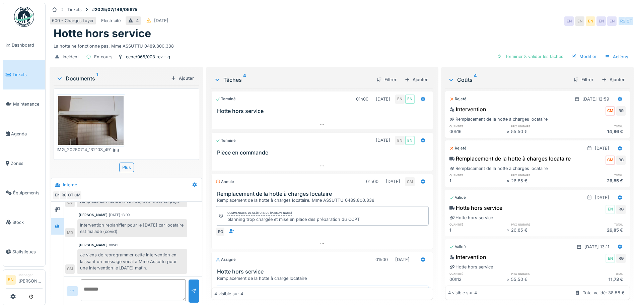
click at [172, 241] on div "[PERSON_NAME] [DATE] 13:24 Voire [PERSON_NAME] [DATE] 11:09 pas de ref pas de c…" at bounding box center [133, 178] width 138 height 198
